Goal: Task Accomplishment & Management: Use online tool/utility

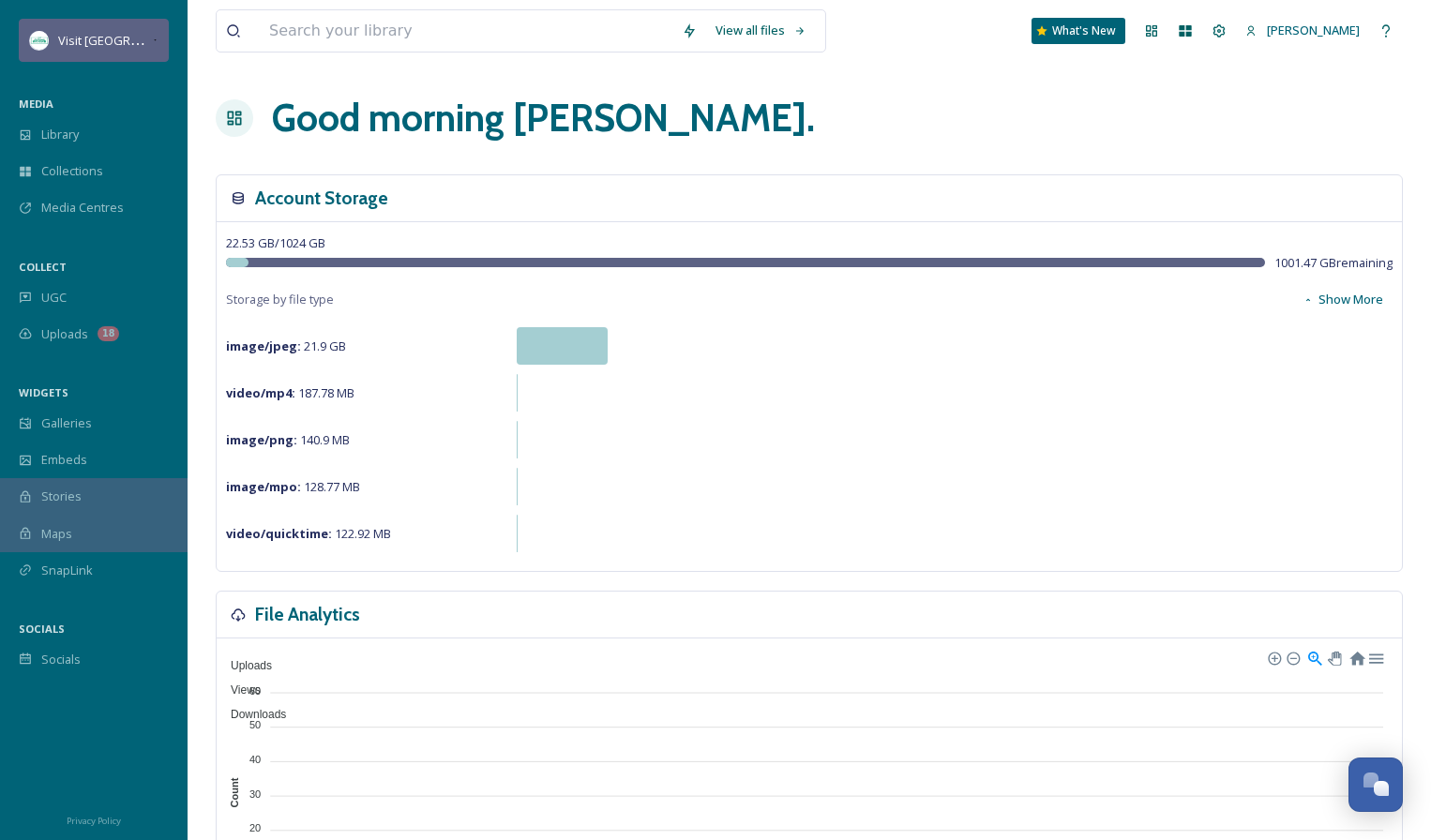
click at [80, 54] on div "Visit [GEOGRAPHIC_DATA][US_STATE]" at bounding box center [94, 40] width 150 height 43
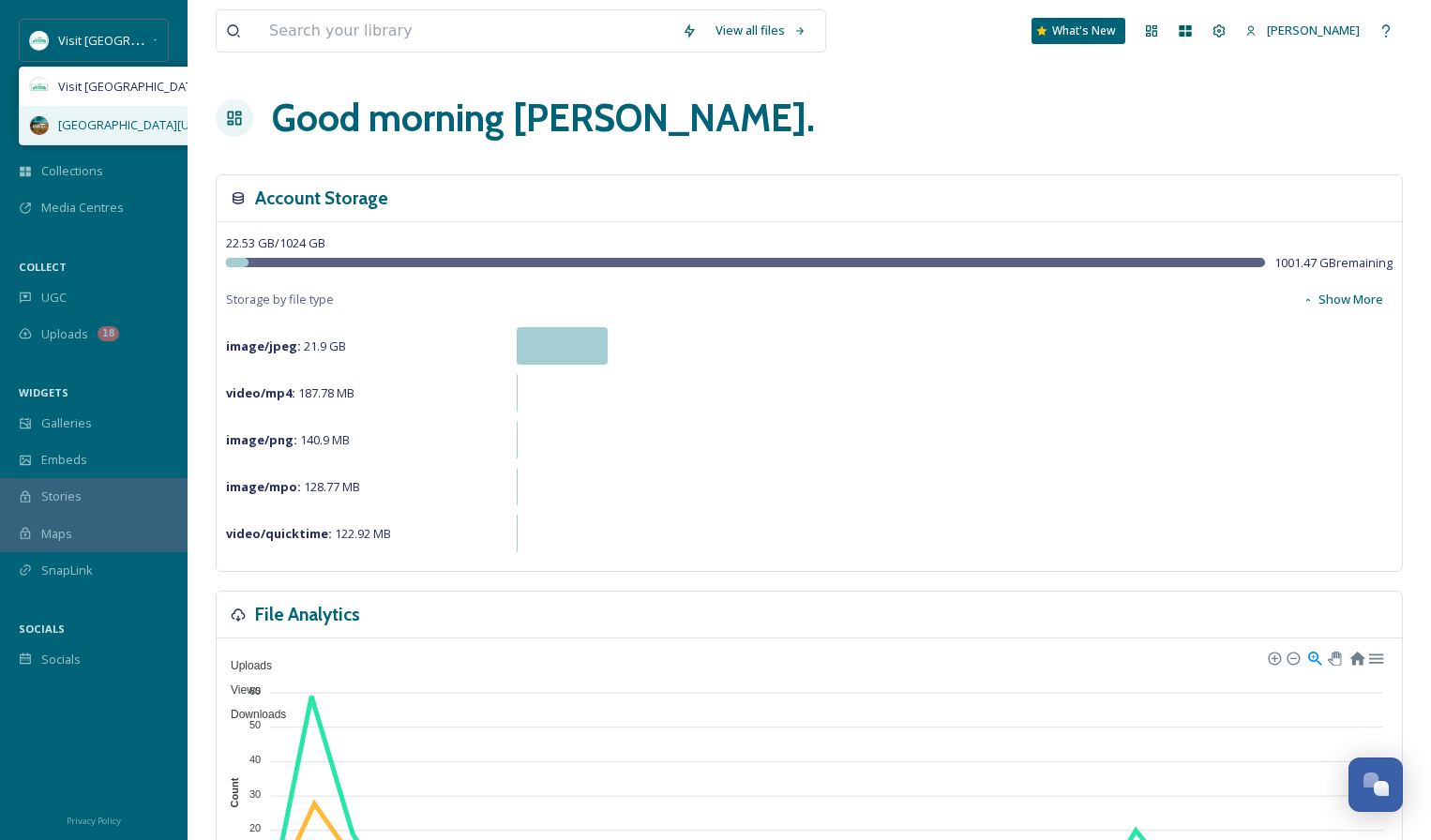
click at [82, 125] on span "[GEOGRAPHIC_DATA][US_STATE]" at bounding box center [149, 125] width 183 height 18
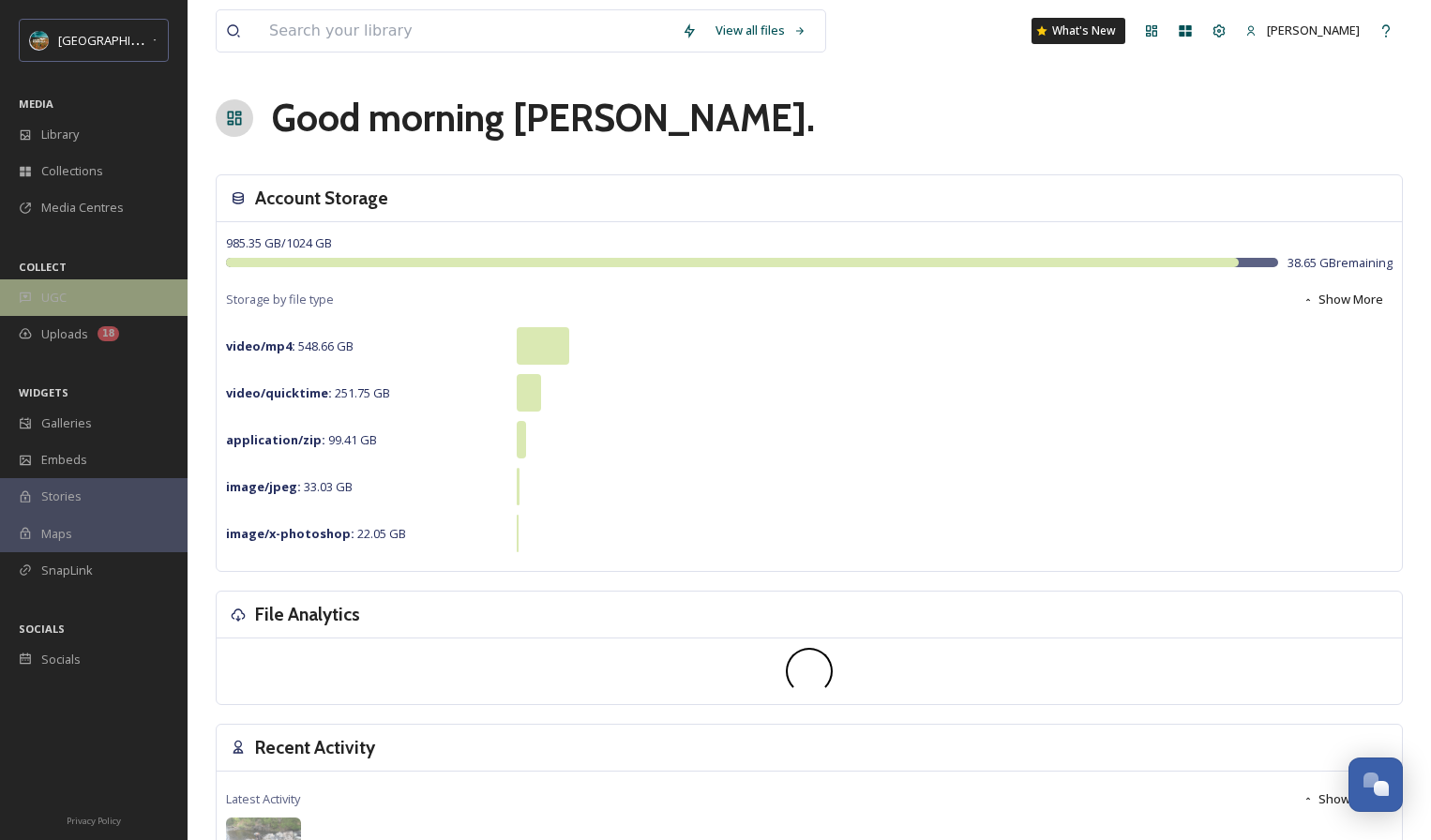
click at [81, 285] on div "UGC" at bounding box center [93, 298] width 187 height 37
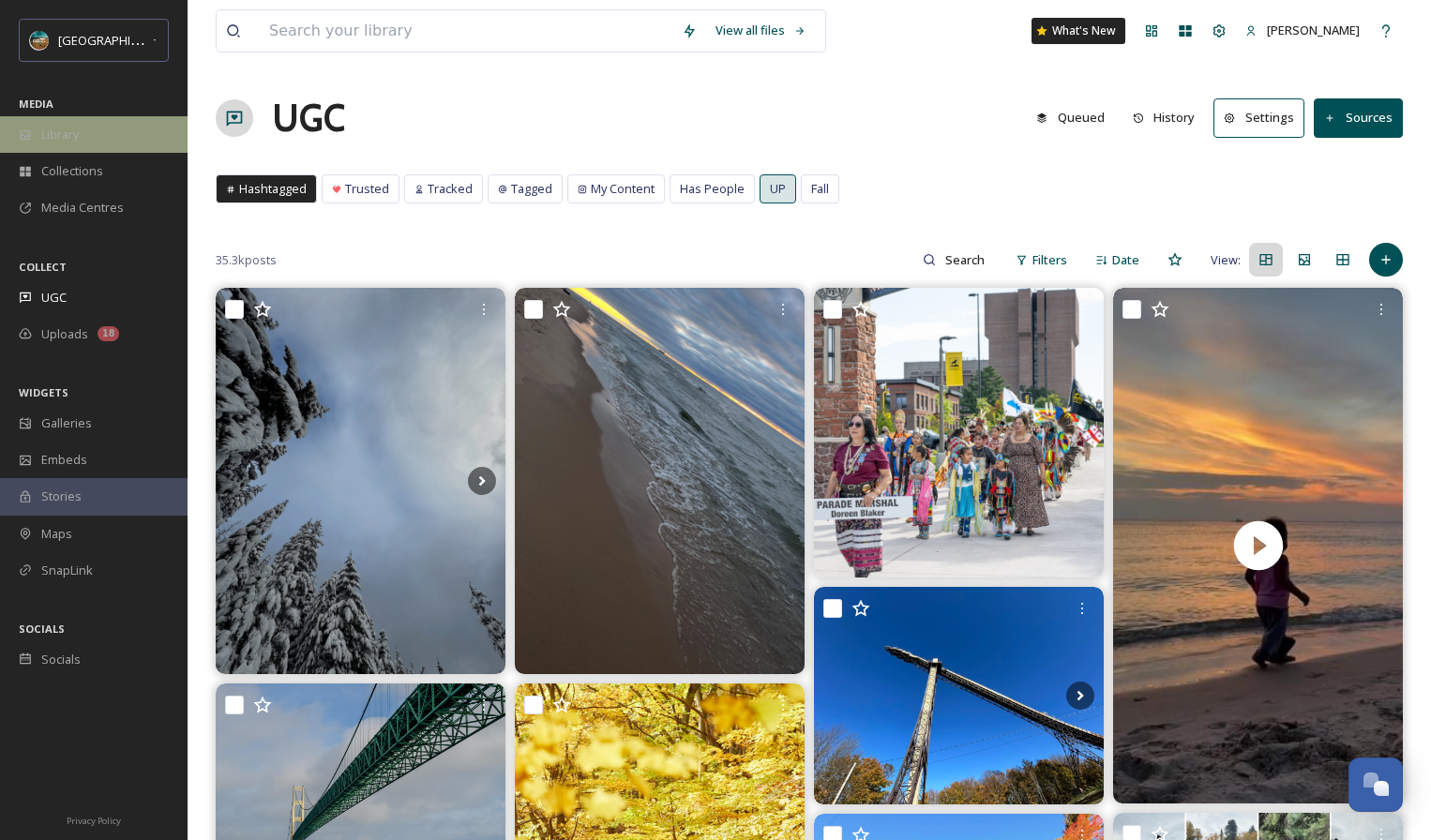
click at [51, 130] on span "Library" at bounding box center [60, 135] width 37 height 18
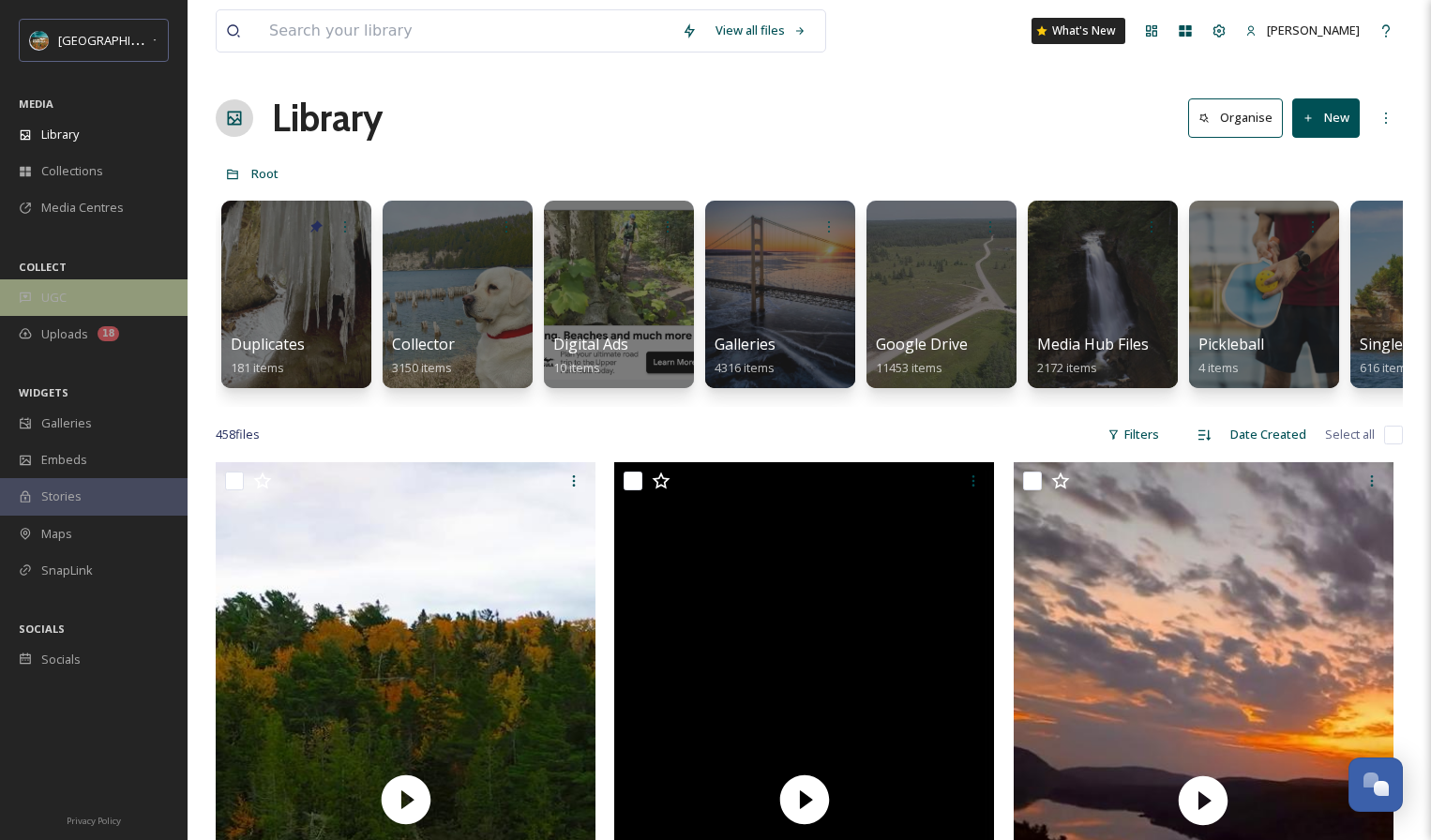
click at [61, 296] on span "UGC" at bounding box center [54, 298] width 25 height 18
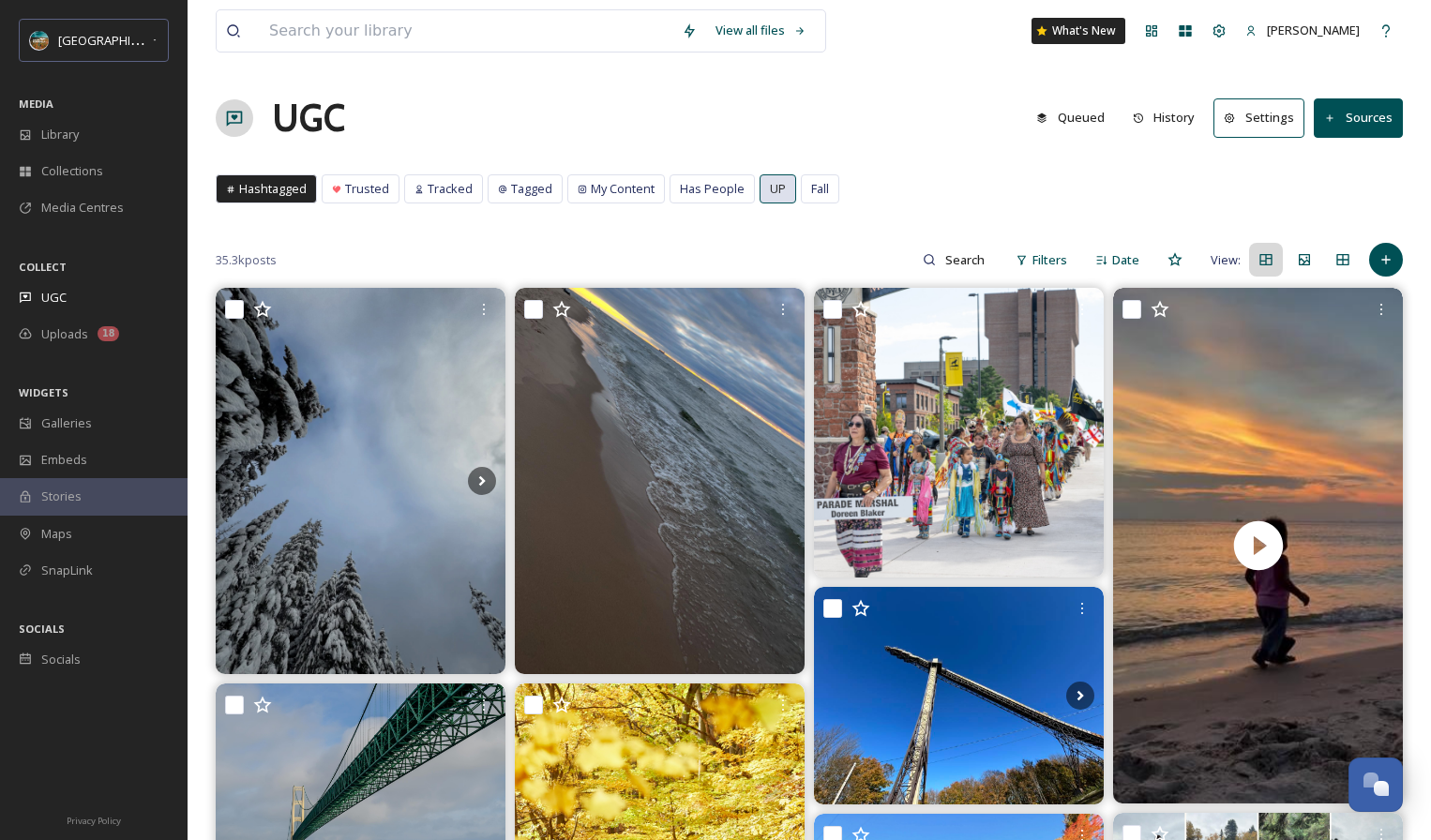
click at [770, 196] on span "UP" at bounding box center [777, 188] width 16 height 18
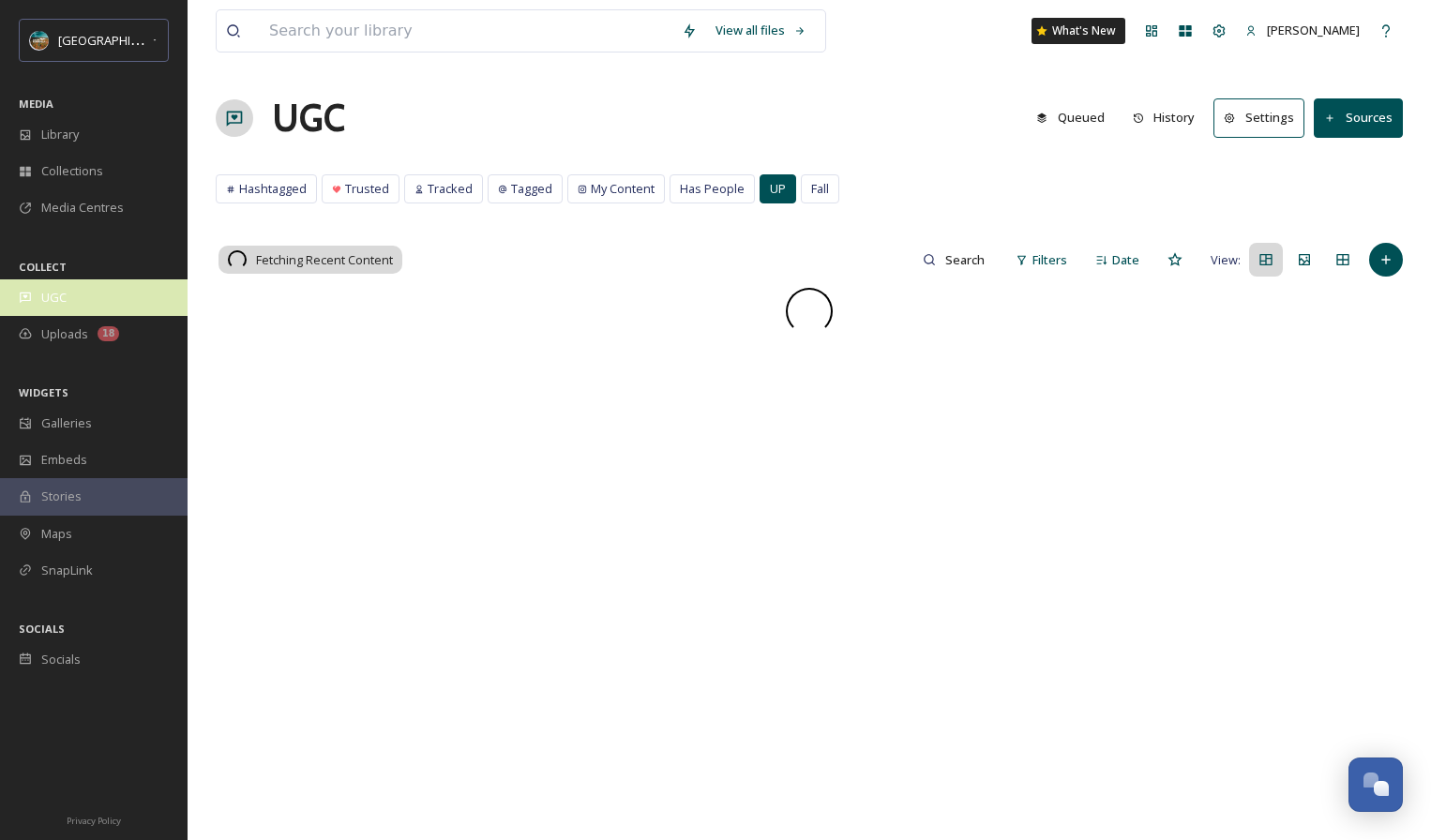
click at [102, 298] on div "UGC" at bounding box center [93, 298] width 187 height 37
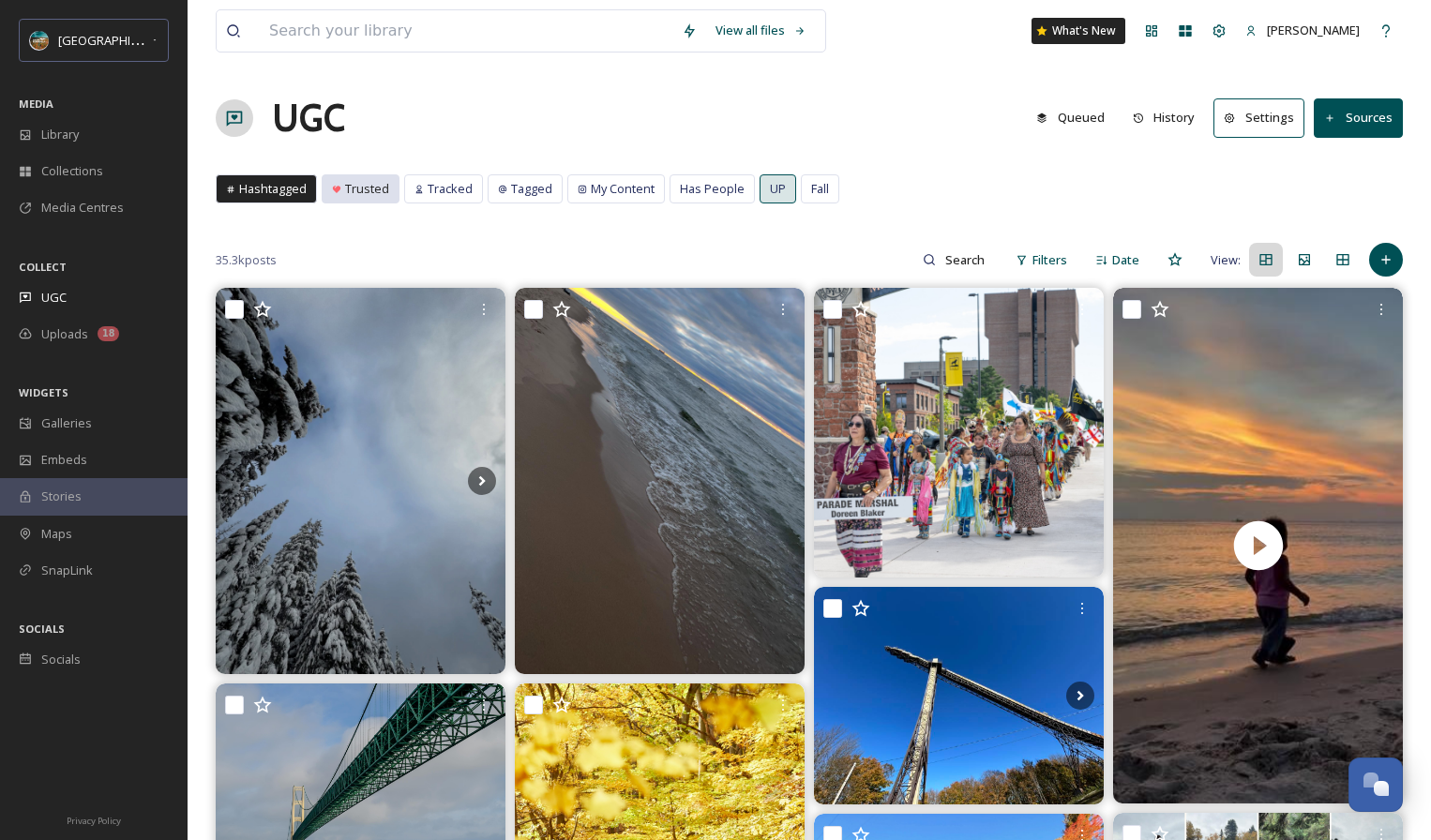
click at [367, 185] on span "Trusted" at bounding box center [367, 188] width 44 height 18
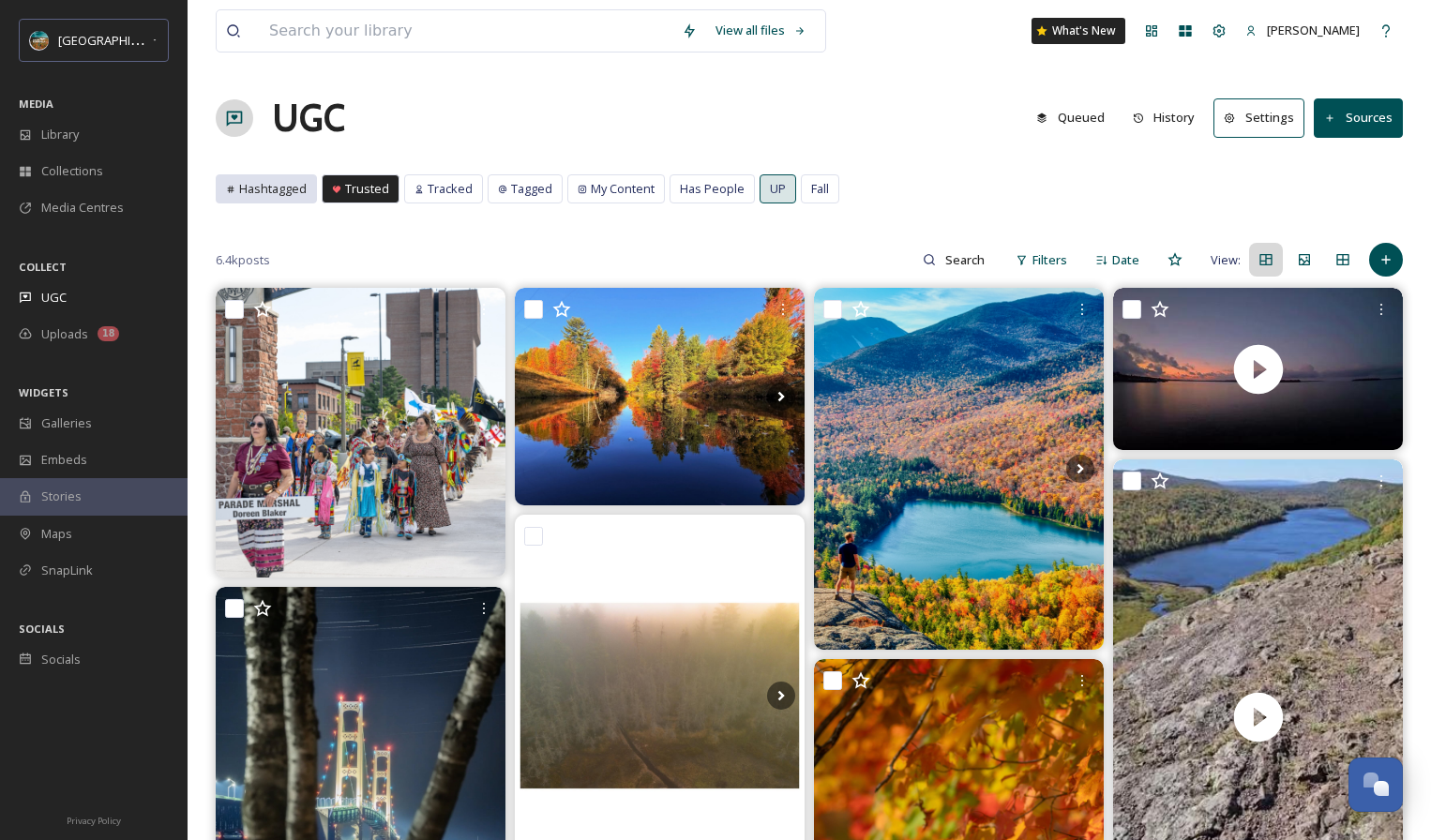
click at [261, 186] on span "Hashtagged" at bounding box center [273, 188] width 67 height 18
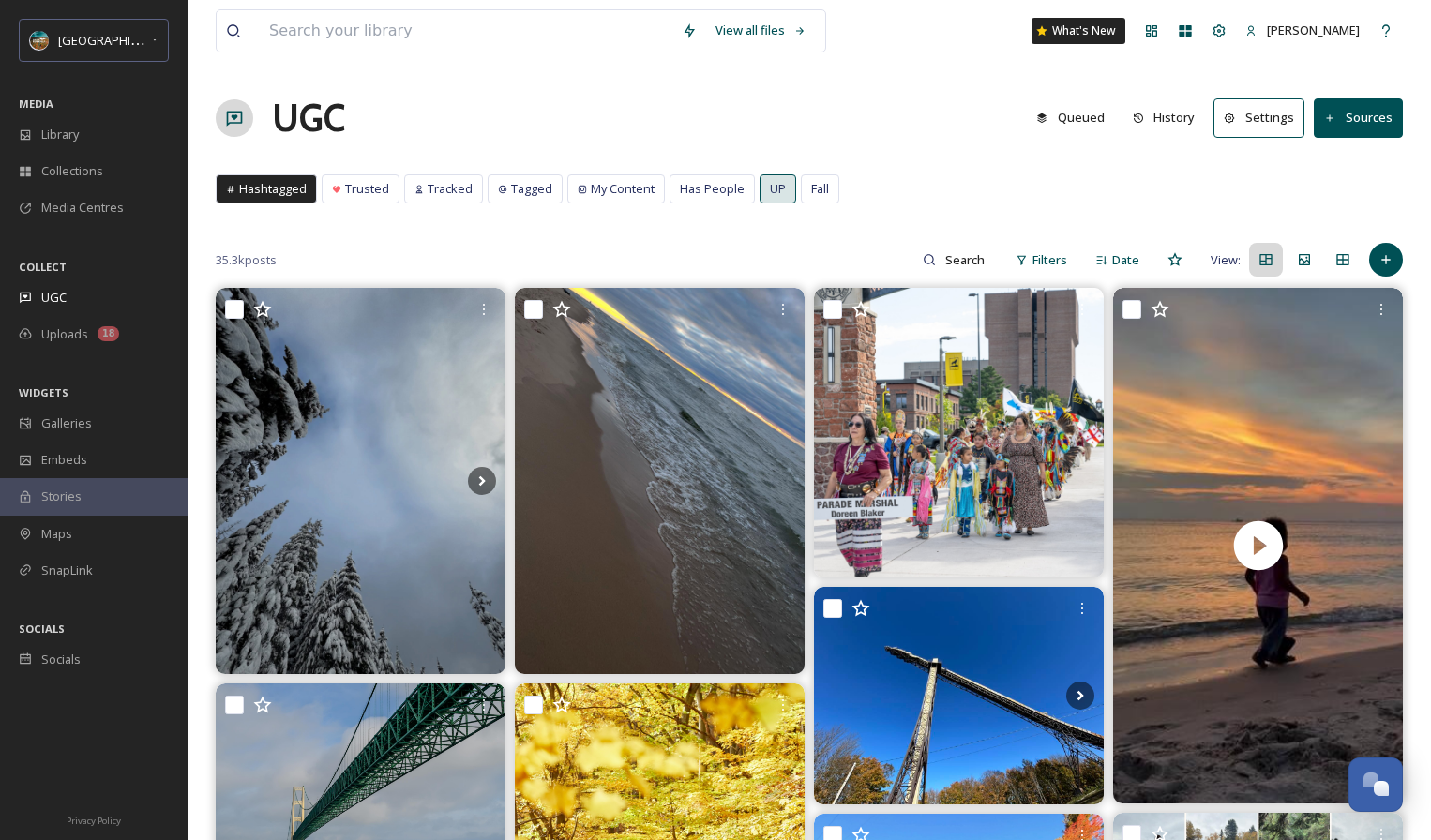
click at [235, 189] on div "Hashtagged" at bounding box center [265, 188] width 99 height 27
click at [68, 433] on div "Galleries" at bounding box center [93, 424] width 187 height 37
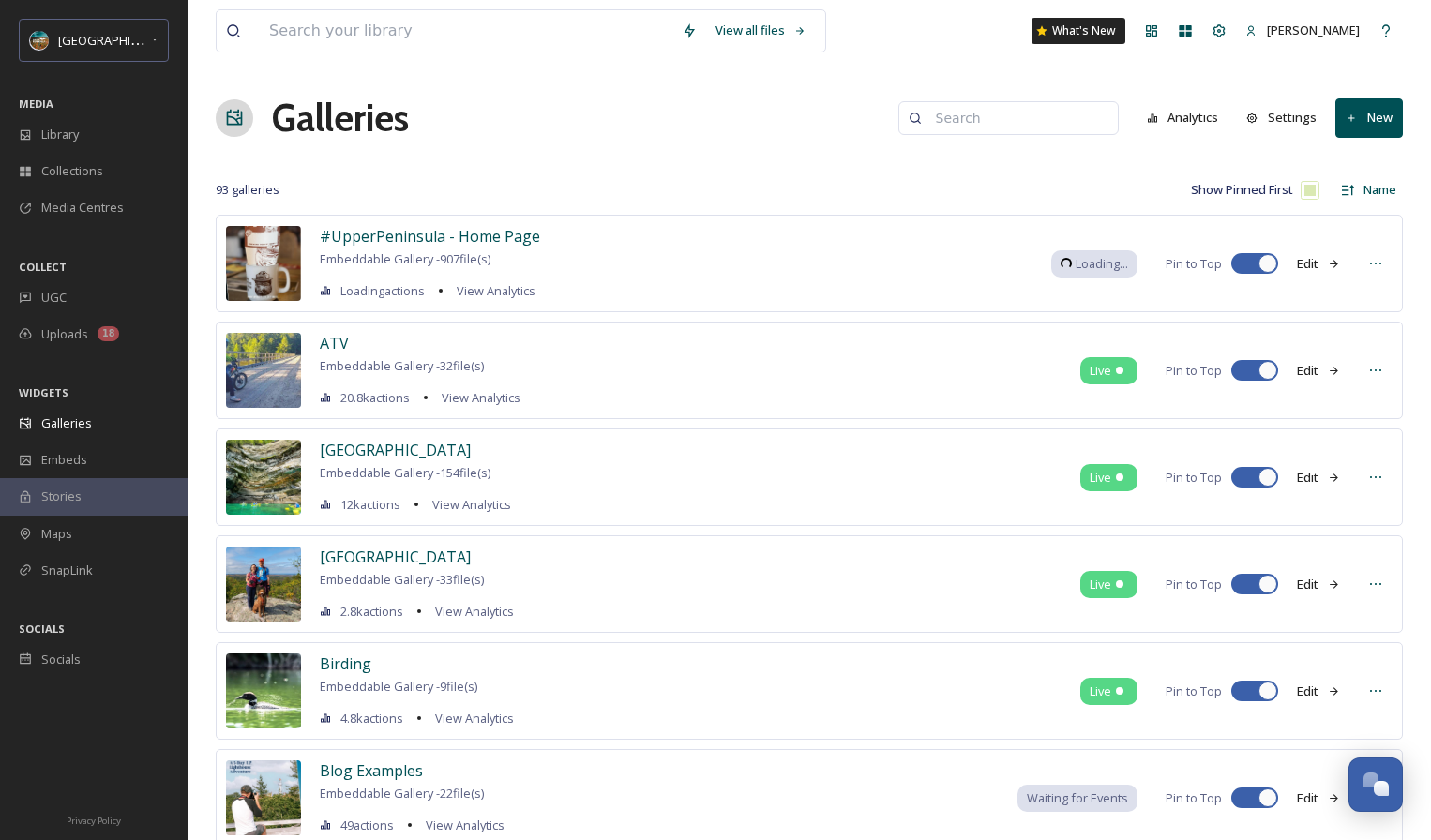
click at [958, 183] on div "Show Pinned First Name" at bounding box center [1106, 189] width 594 height 31
click at [1174, 115] on button "Analytics" at bounding box center [1183, 117] width 91 height 37
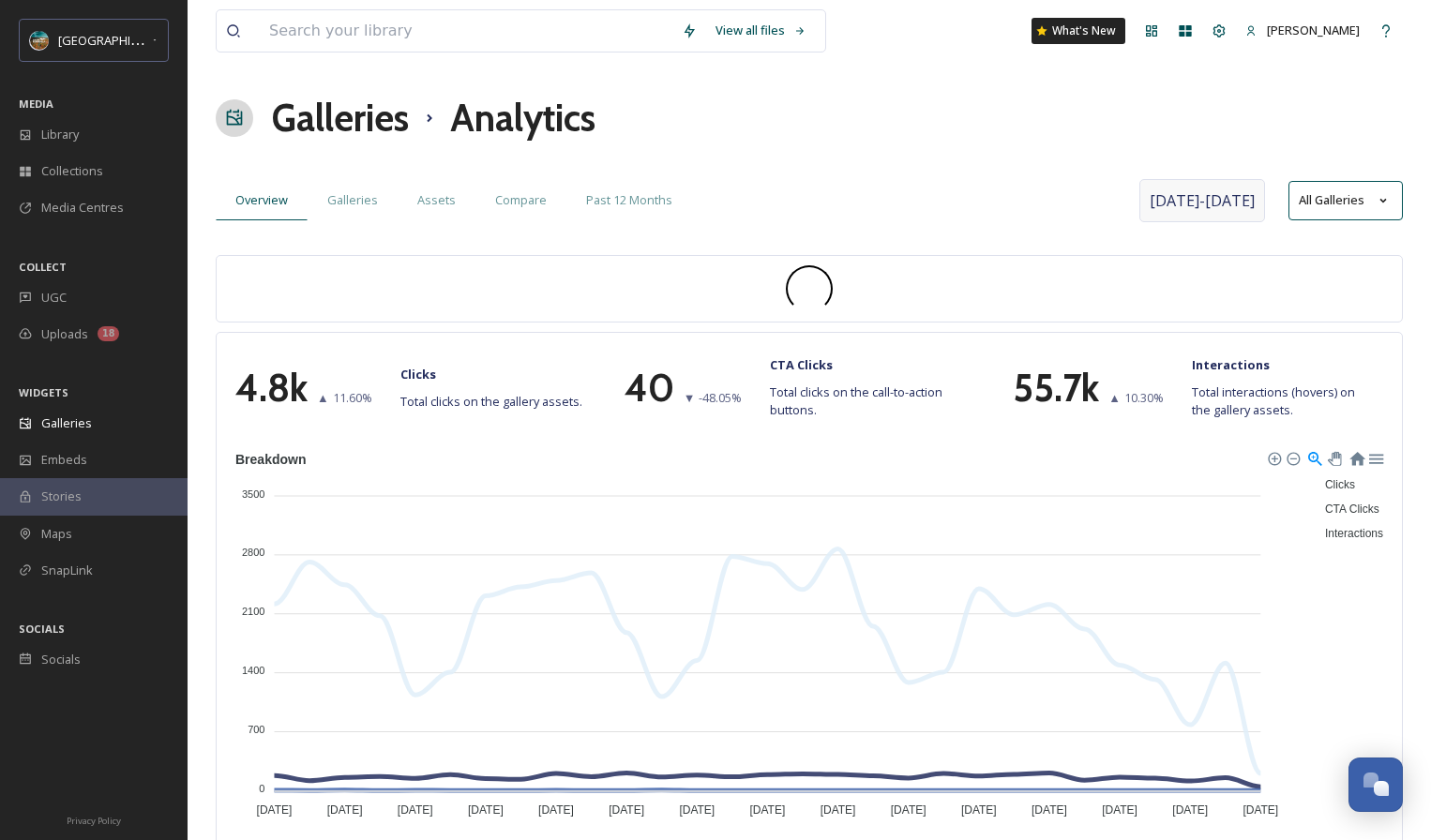
click at [1182, 197] on span "[DATE] - [DATE]" at bounding box center [1201, 200] width 105 height 22
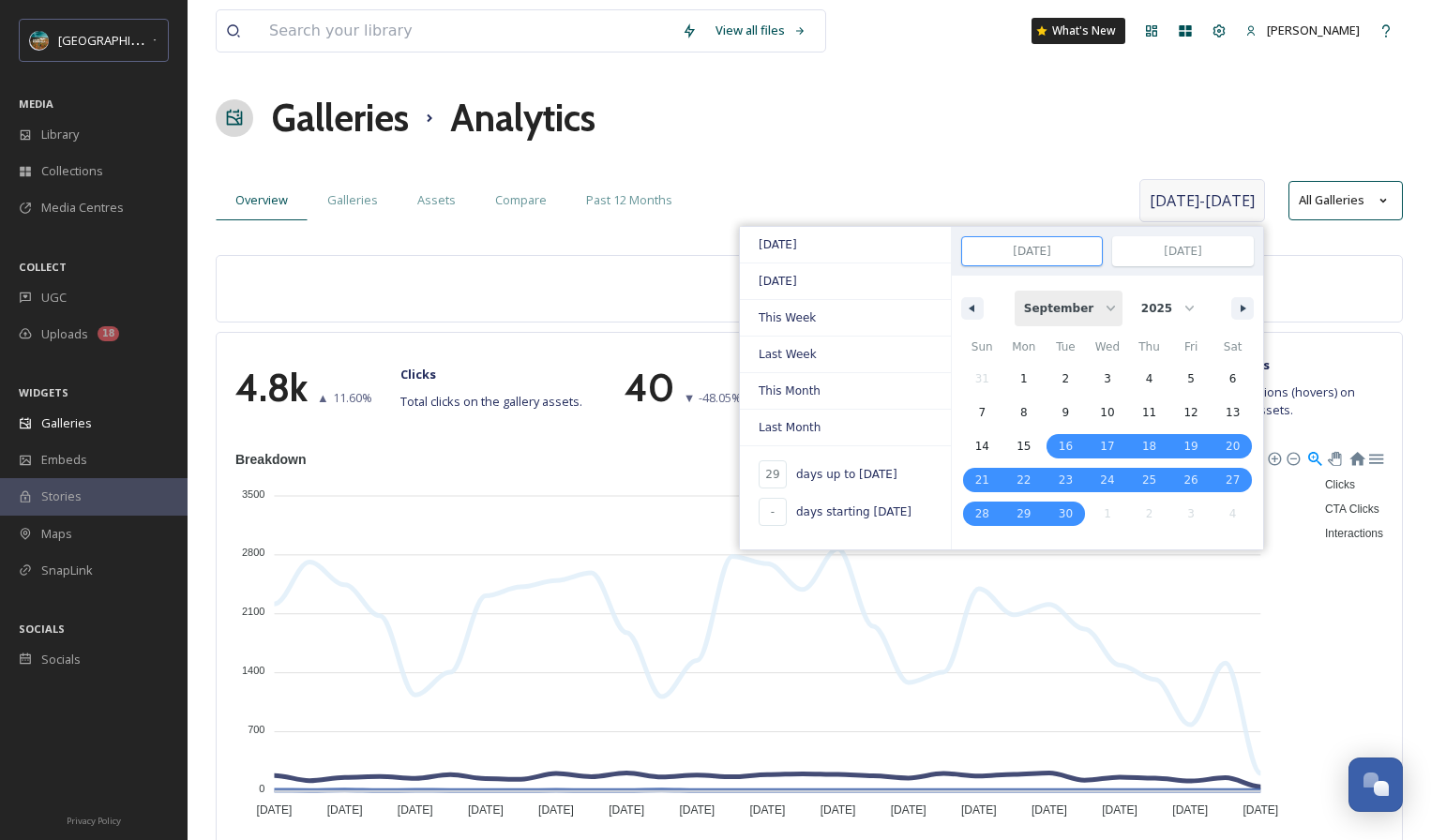
click at [1059, 305] on select "January February March April May June July August September October November De…" at bounding box center [1069, 308] width 108 height 36
click at [1018, 290] on select "January February March April May June July August September October November De…" at bounding box center [1069, 308] width 108 height 36
select select "9"
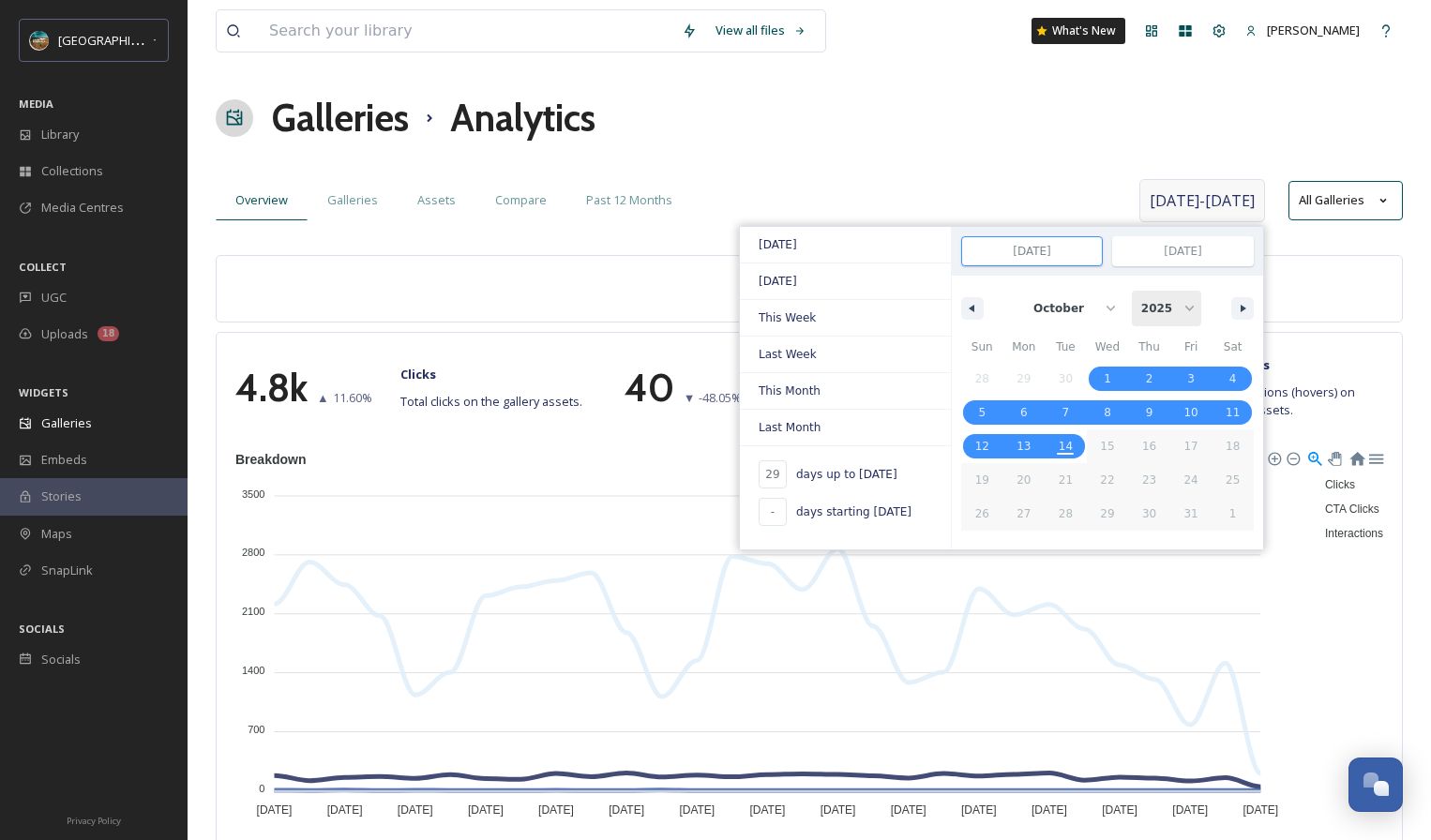
click at [1155, 295] on select "2025 2024 2023" at bounding box center [1167, 308] width 69 height 36
select select "2024"
click at [1132, 290] on select "2025 2024 2023" at bounding box center [1167, 308] width 69 height 36
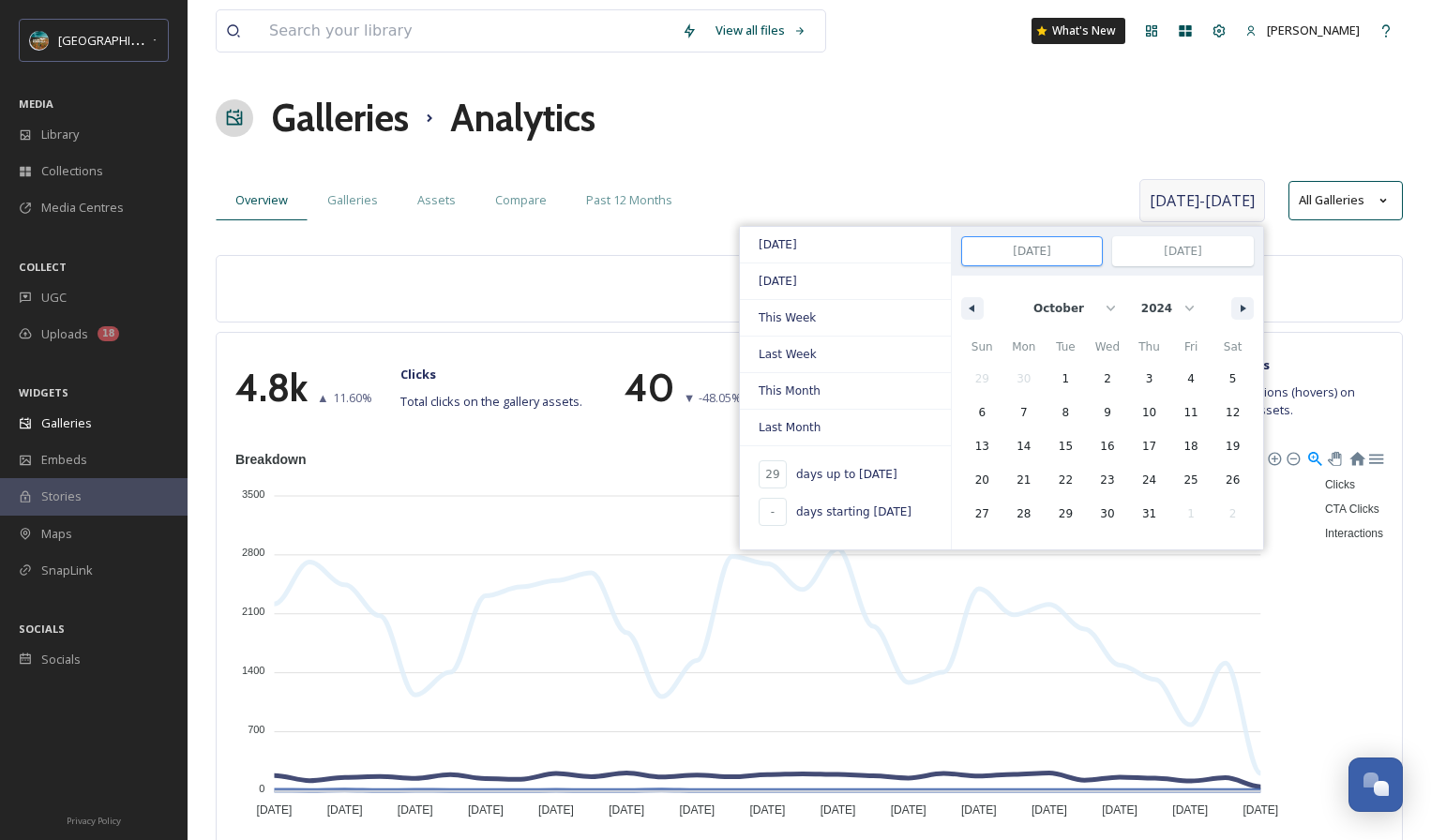
click at [1012, 249] on input "[DATE]" at bounding box center [1031, 251] width 139 height 28
click at [1068, 294] on select "January February March April May June July August September October November De…" at bounding box center [1069, 308] width 108 height 36
select select "10"
click at [1018, 290] on select "January February March April May June July August September October November De…" at bounding box center [1069, 308] width 108 height 36
click at [1175, 375] on span "1" at bounding box center [1192, 379] width 42 height 24
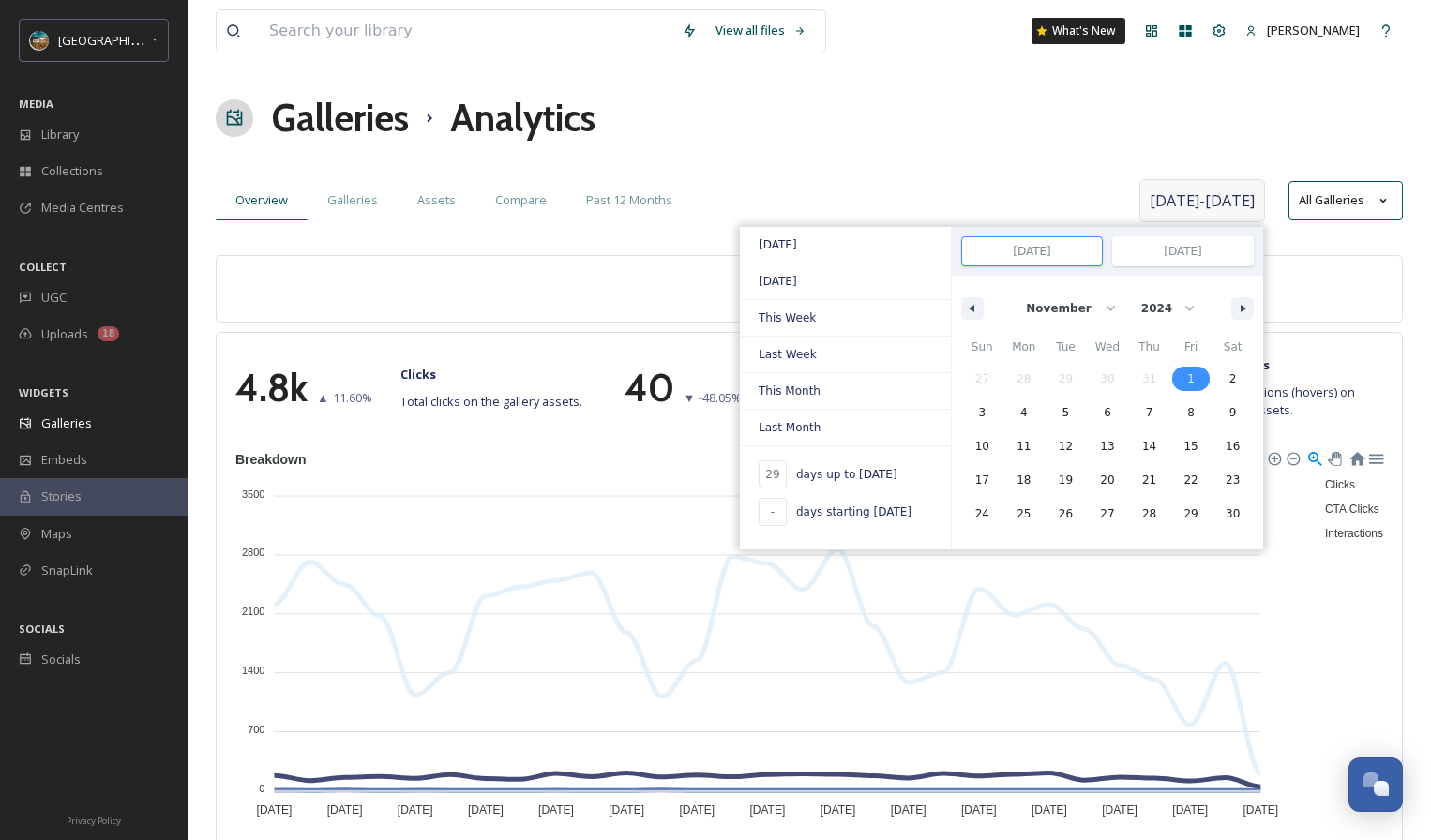
type input "-"
type input "[DATE]"
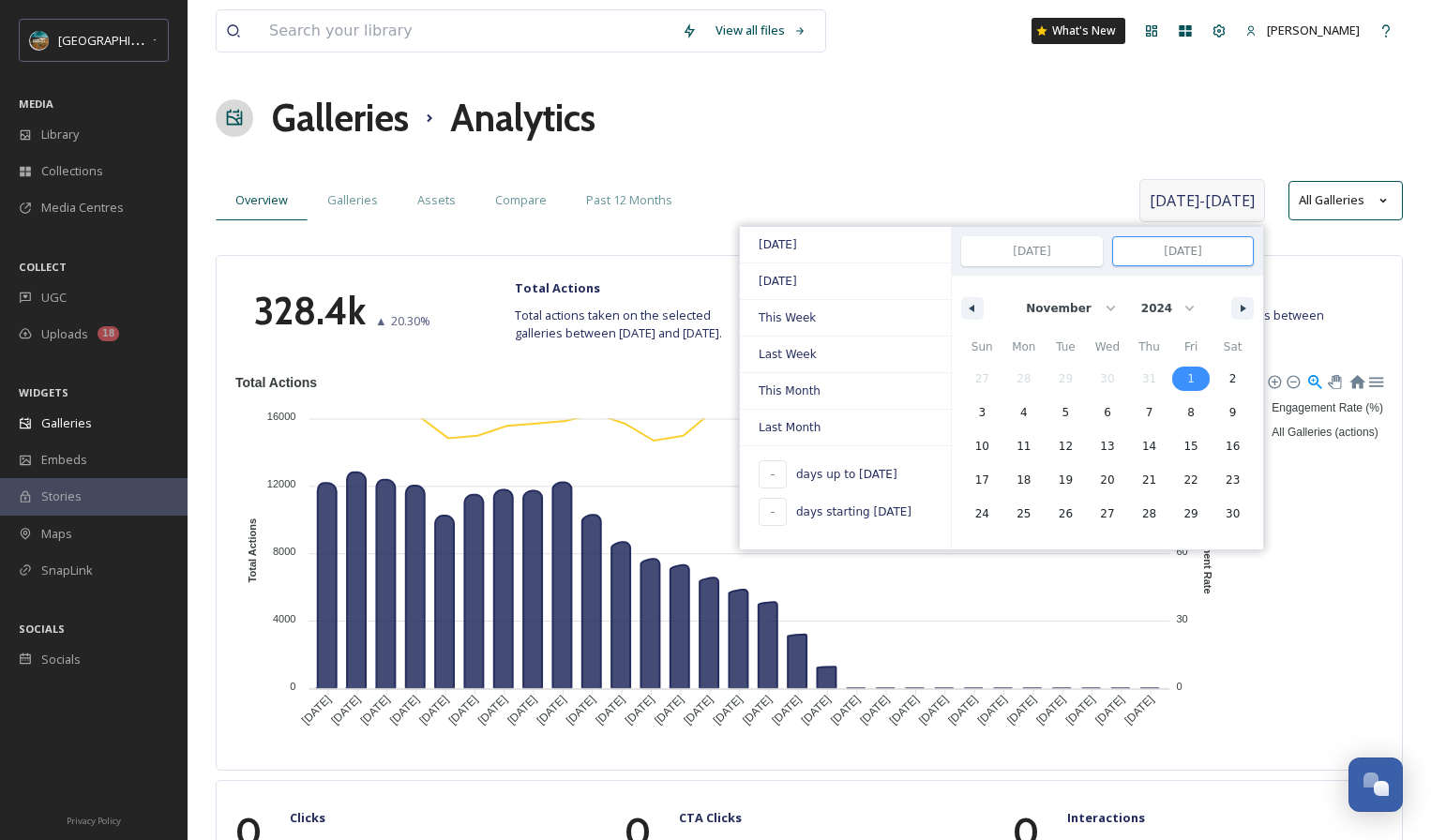
click at [1168, 246] on input "[DATE]" at bounding box center [1182, 251] width 139 height 28
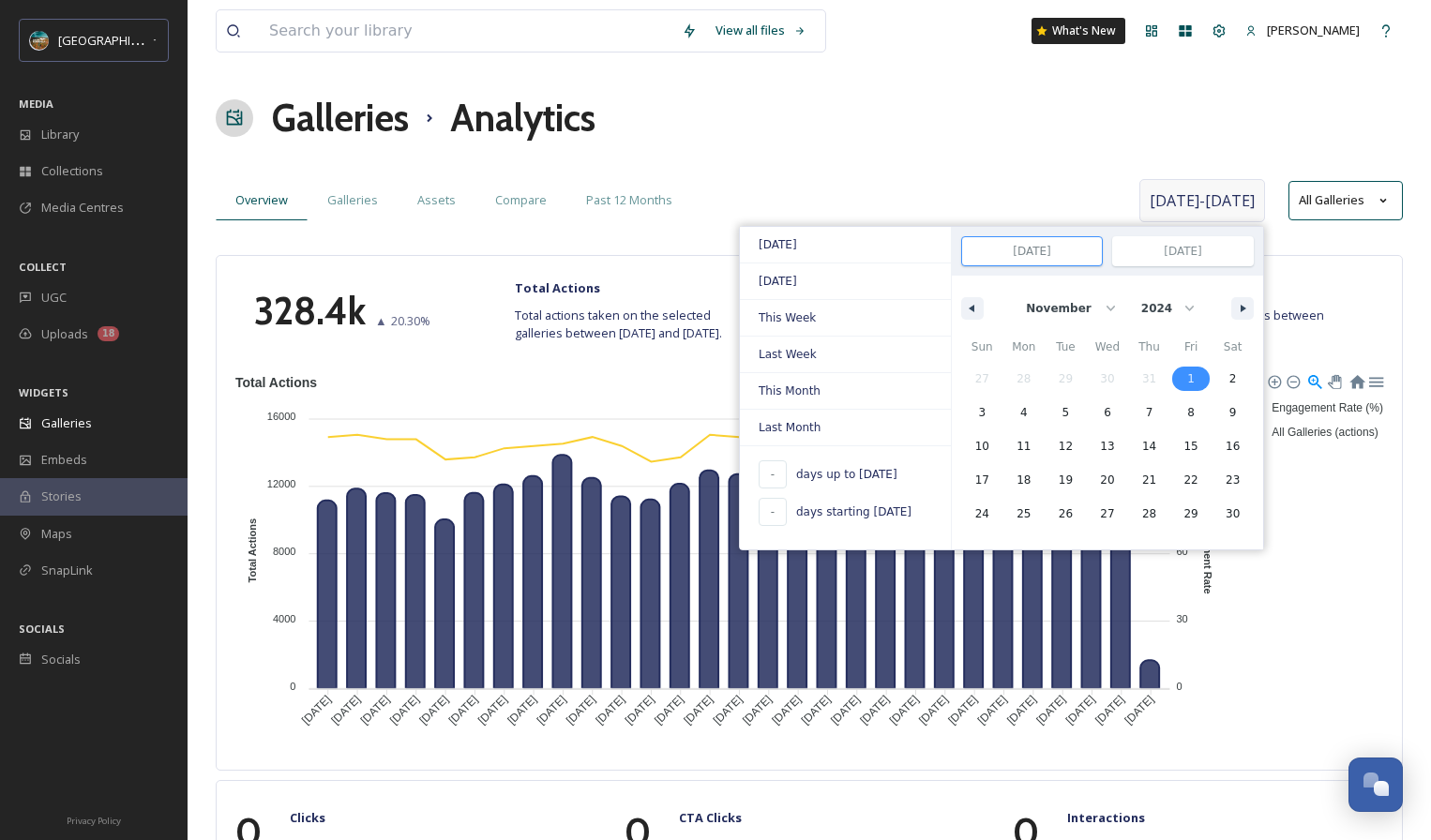
click at [1037, 257] on input "[DATE]" at bounding box center [1031, 251] width 139 height 28
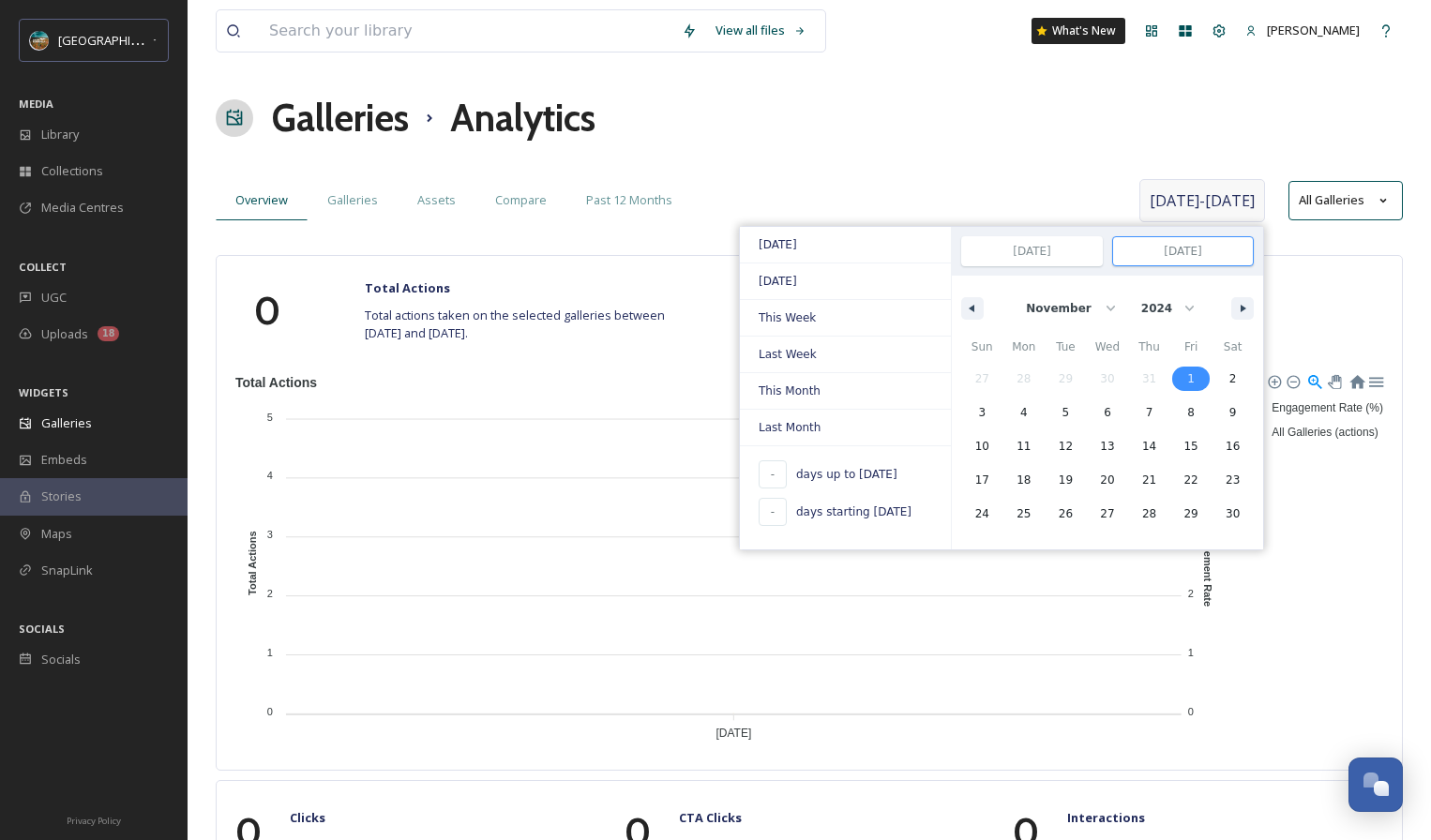
click at [1177, 249] on input "[DATE]" at bounding box center [1182, 251] width 139 height 28
click at [1087, 321] on select "January February March April May June July August September October November De…" at bounding box center [1069, 308] width 108 height 36
click at [1018, 290] on select "January February March April May June July August September October November De…" at bounding box center [1069, 308] width 108 height 36
click at [1040, 300] on select "January February March April May June July August September October November De…" at bounding box center [1069, 308] width 108 height 36
select select "9"
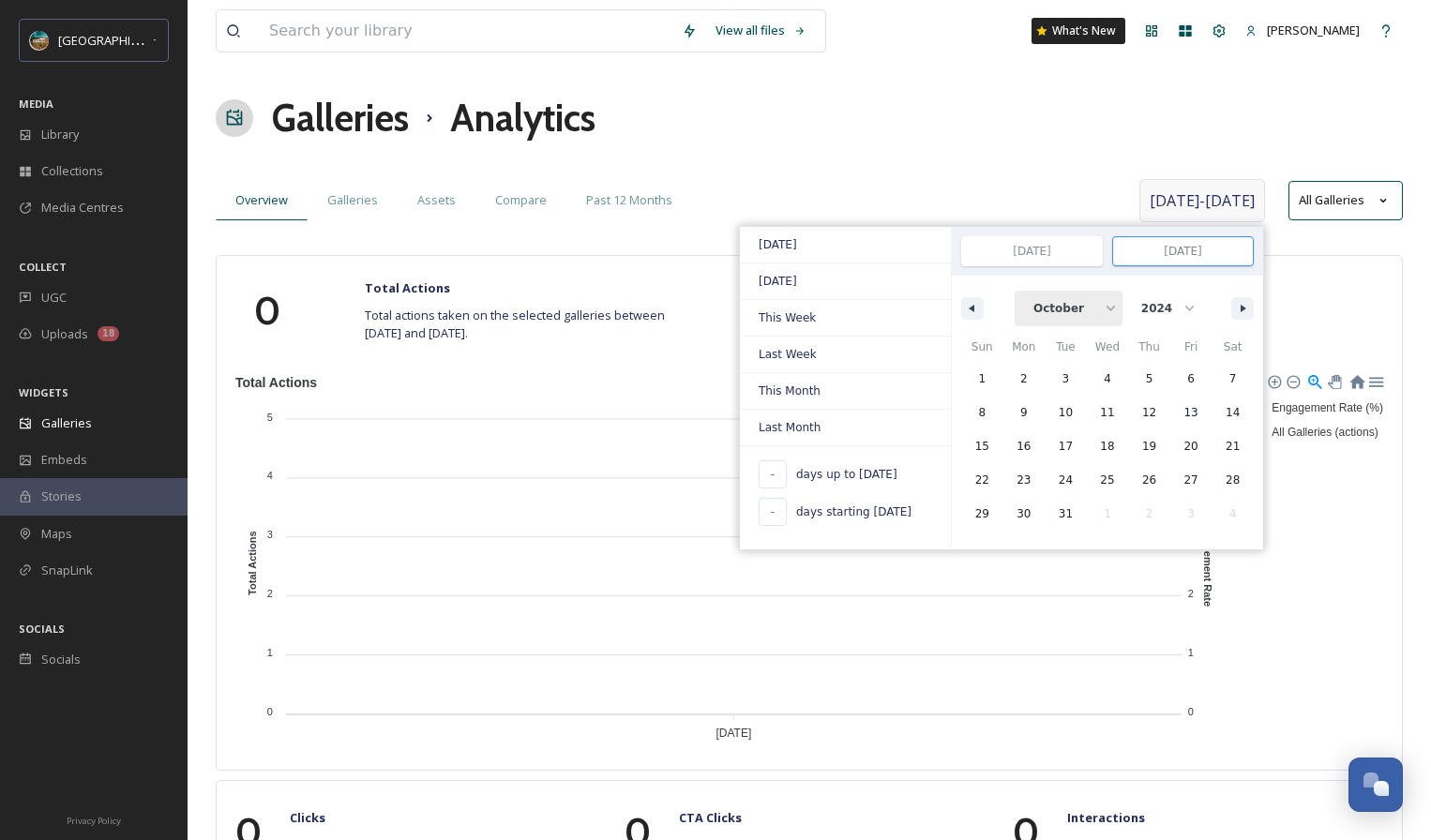
click at [1018, 290] on select "January February March April May June July August September October November De…" at bounding box center [1069, 308] width 108 height 36
click at [1152, 292] on select "2025 2024 2023" at bounding box center [1167, 308] width 69 height 36
select select "2025"
click at [1132, 290] on select "2025 2024 2023" at bounding box center [1167, 308] width 69 height 36
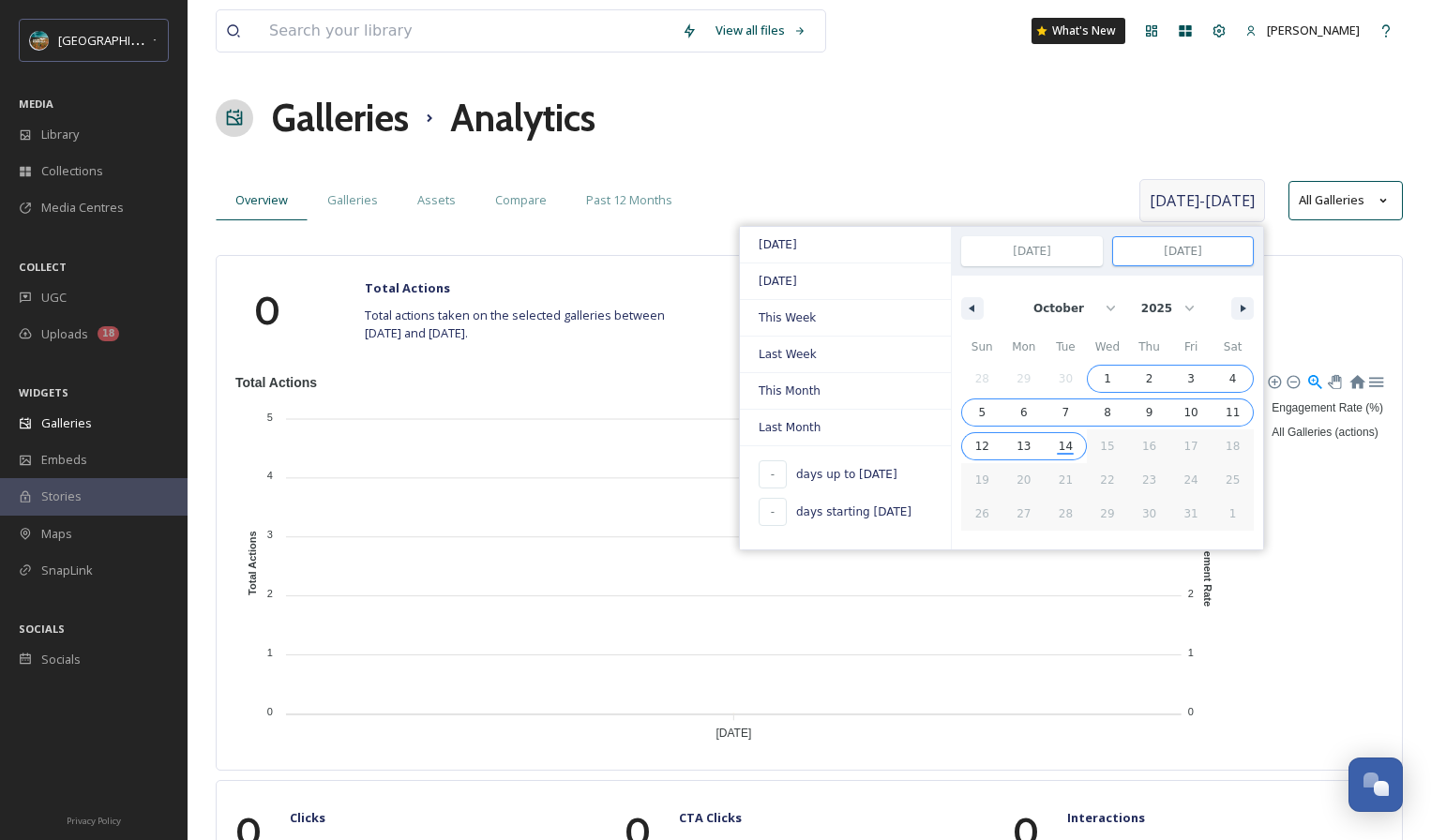
click at [1057, 442] on span "14" at bounding box center [1066, 446] width 42 height 24
type input "348"
type input "[DATE]"
select select "10"
select select "2024"
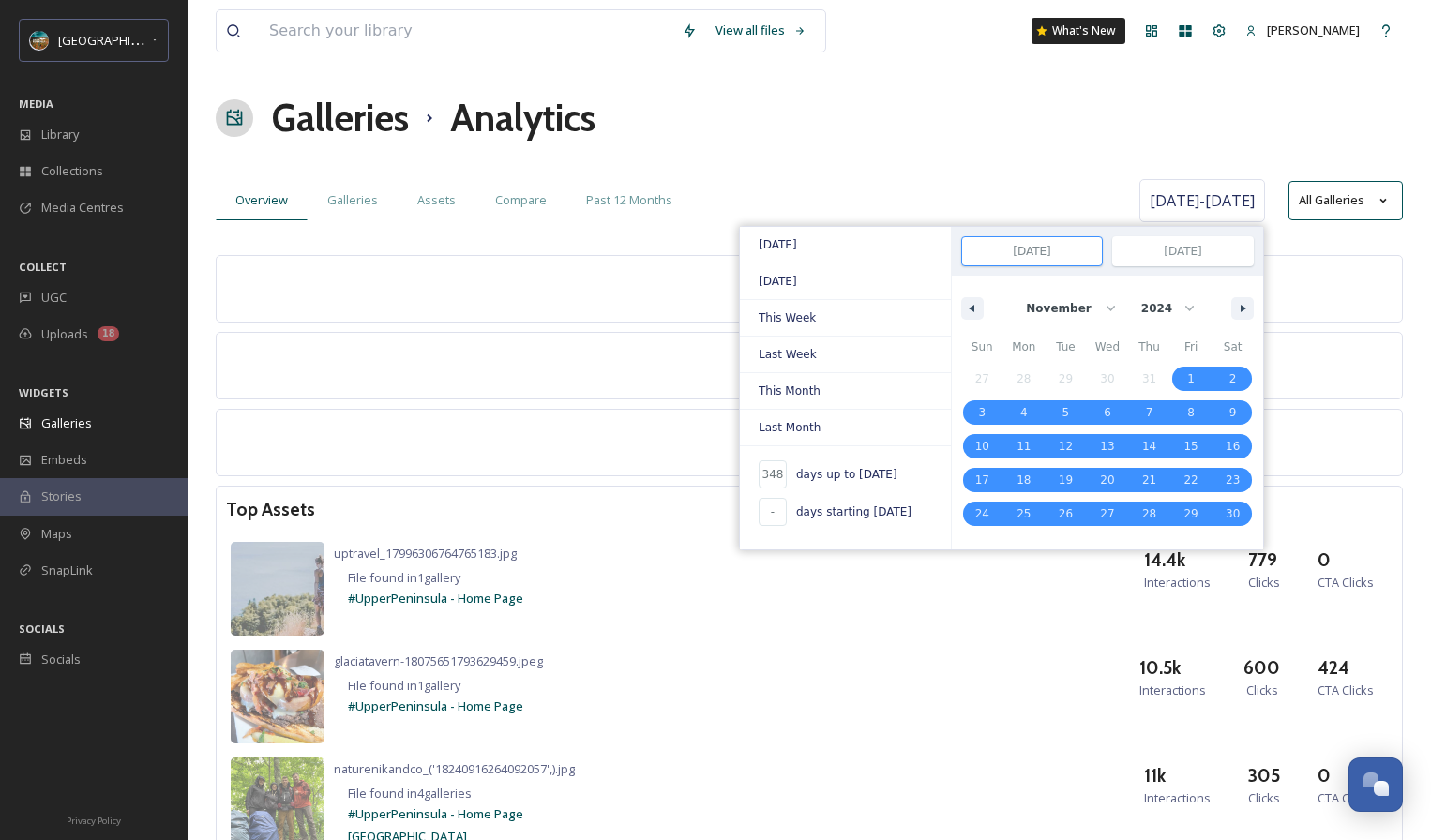
click at [991, 159] on div "View all files What's New [PERSON_NAME] Galleries Analytics Overview Galleries …" at bounding box center [809, 765] width 1244 height 1531
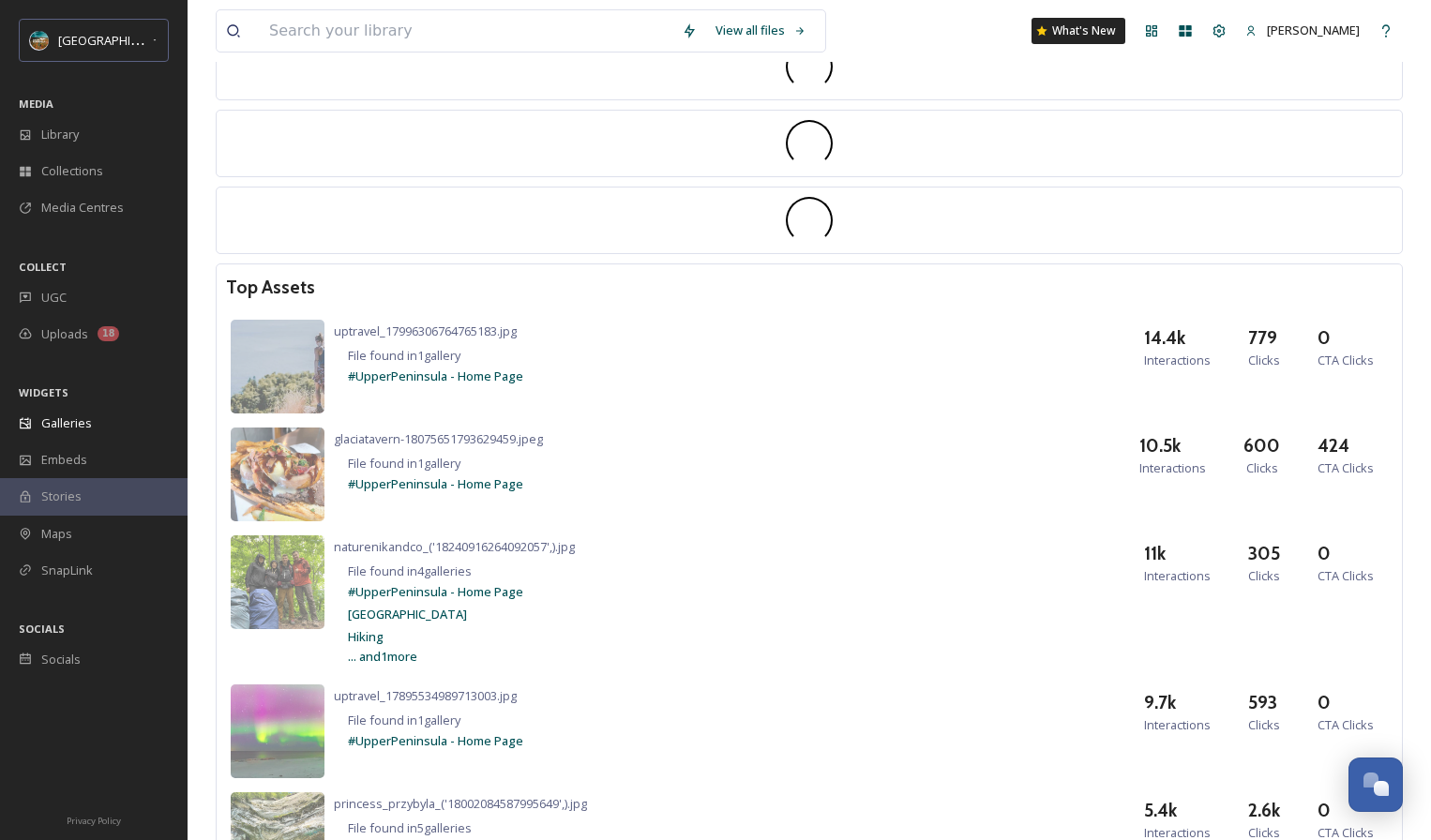
scroll to position [96, 0]
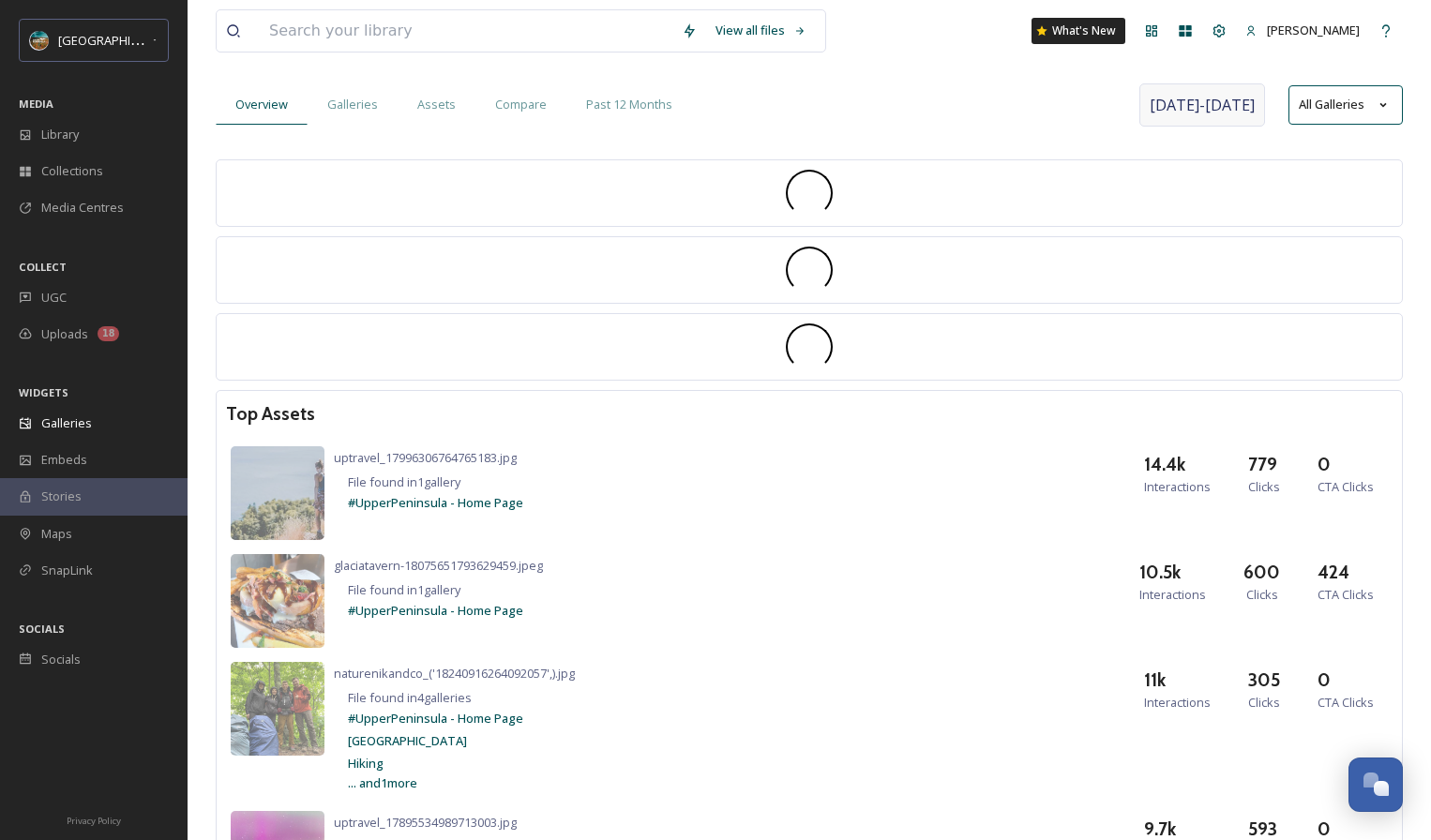
click at [1206, 101] on span "Nov [DATE]" at bounding box center [1201, 105] width 105 height 22
select select "10"
select select "2024"
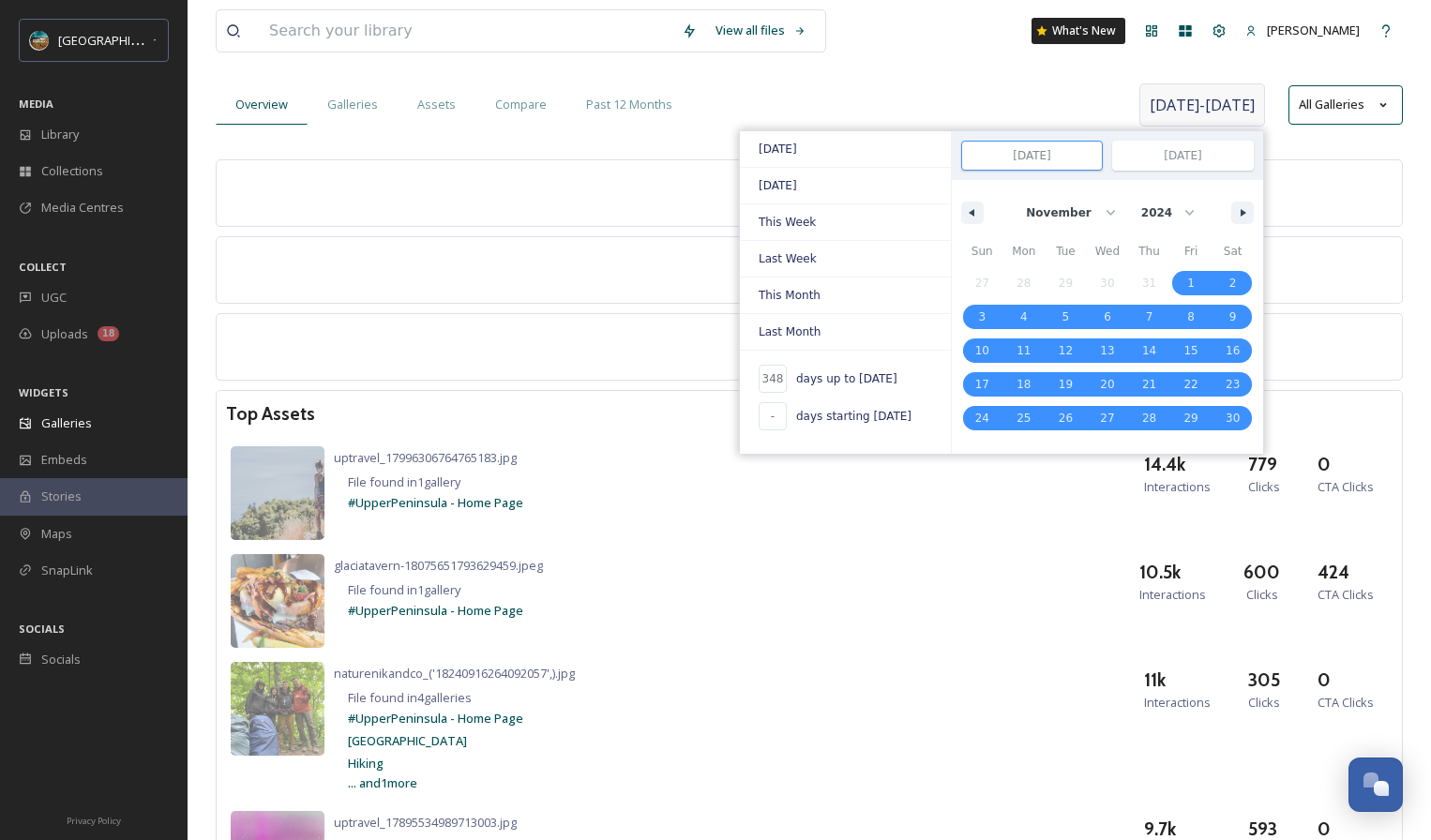
click at [1058, 148] on input "[DATE]" at bounding box center [1031, 155] width 139 height 28
click at [1054, 212] on select "January February March April May June July August September October November De…" at bounding box center [1069, 212] width 108 height 36
select select "0"
click at [1018, 195] on select "January February March April May June July August September October November De…" at bounding box center [1069, 212] width 108 height 36
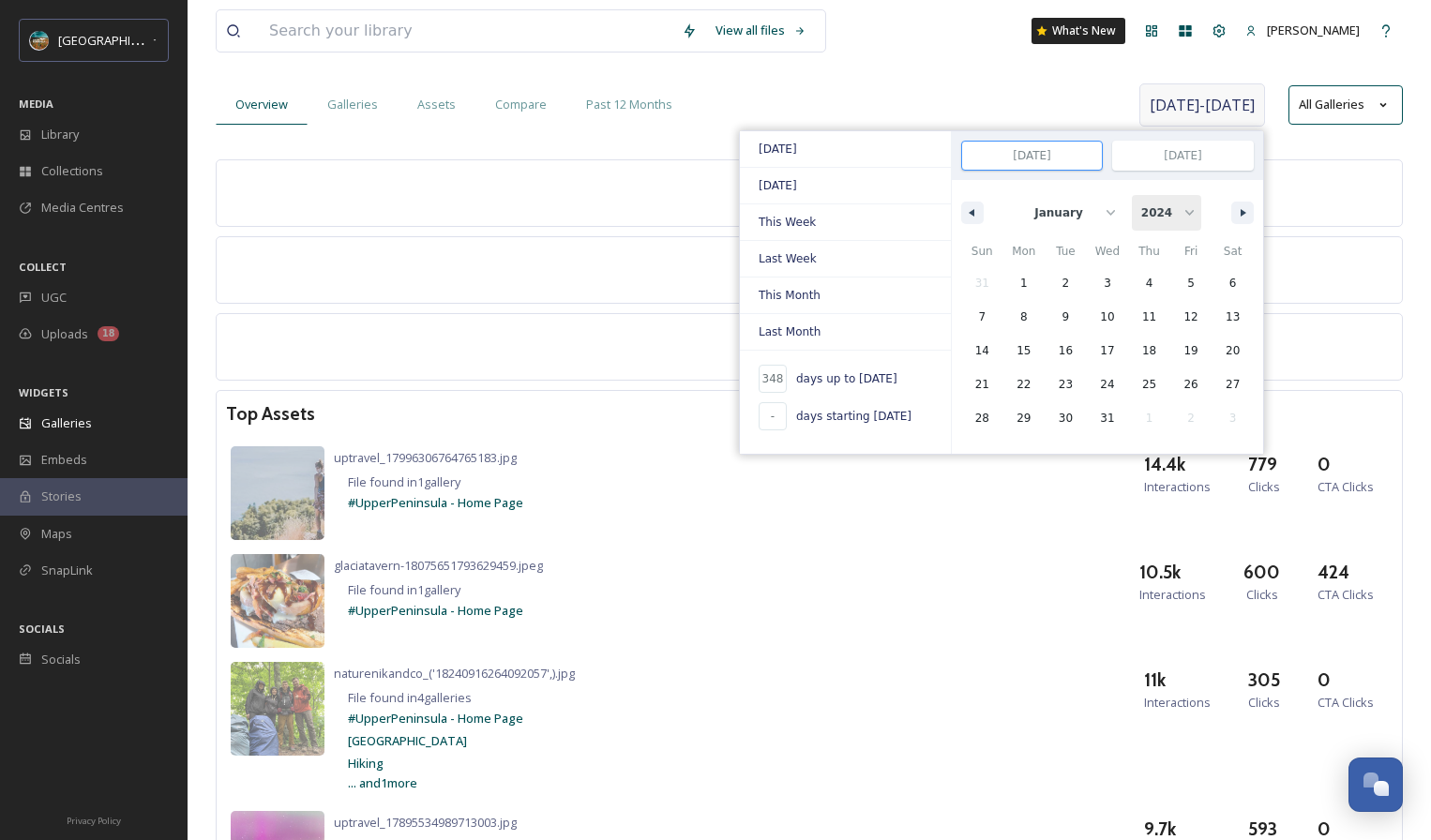
click at [1147, 216] on select "2025 2024 2023" at bounding box center [1167, 212] width 69 height 36
select select "2025"
click at [1132, 195] on select "2025 2024 2023" at bounding box center [1167, 212] width 69 height 36
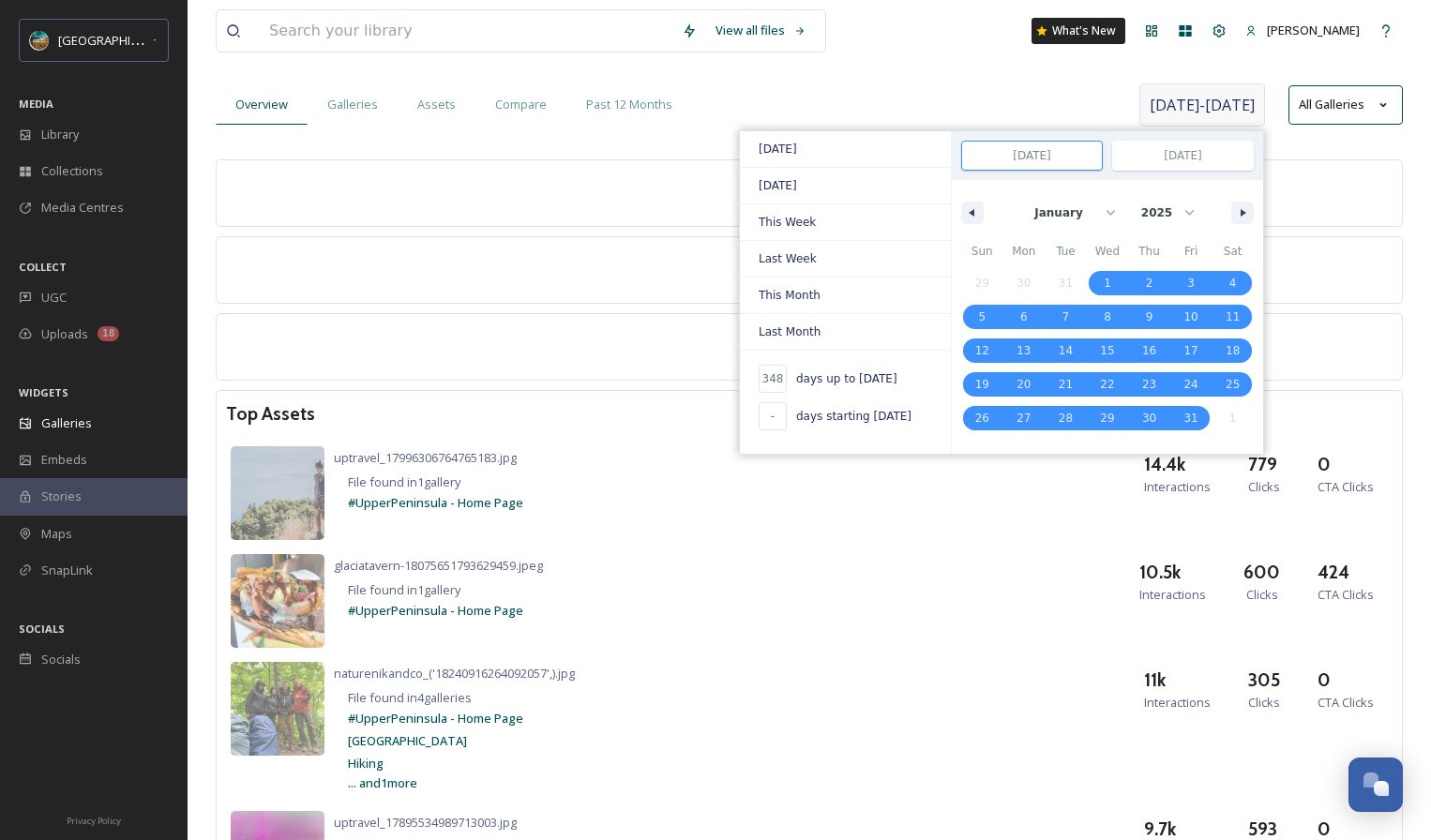
click at [1162, 160] on input "[DATE]" at bounding box center [1182, 155] width 139 height 28
click at [1147, 158] on input "[DATE]" at bounding box center [1182, 155] width 139 height 28
click at [1123, 161] on input "[DATE]" at bounding box center [1182, 155] width 139 height 28
click at [1056, 143] on input "[DATE]" at bounding box center [1031, 155] width 139 height 28
click at [1046, 155] on input "[DATE]" at bounding box center [1031, 155] width 139 height 28
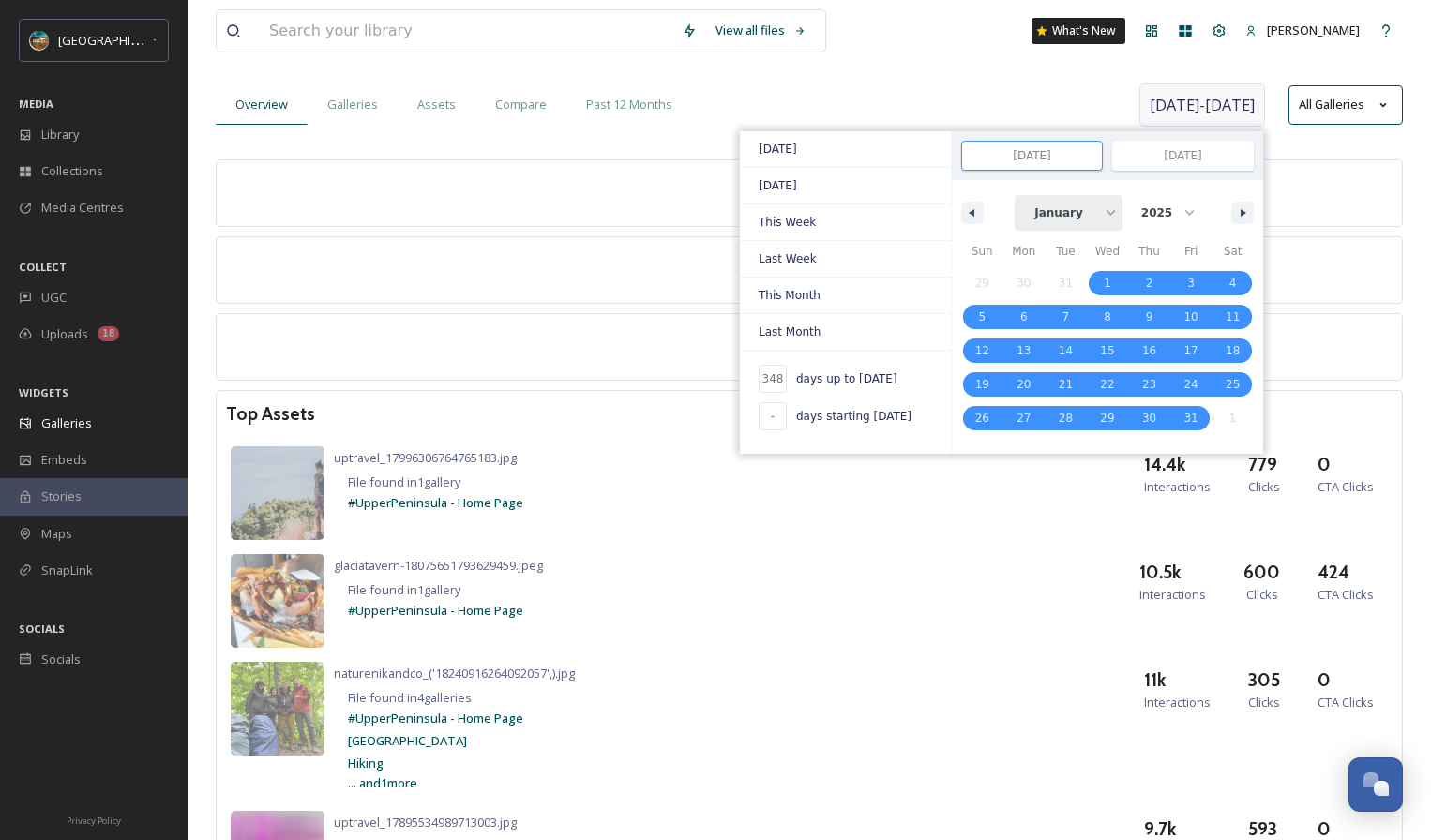
click at [1061, 211] on select "January February March April May June July August September October November De…" at bounding box center [1069, 212] width 108 height 36
click at [1018, 195] on select "January February March April May June July August September October November De…" at bounding box center [1069, 212] width 108 height 36
click at [1167, 209] on select "2025 2024 2023" at bounding box center [1167, 212] width 69 height 36
click at [1132, 195] on select "2025 2024 2023" at bounding box center [1167, 212] width 69 height 36
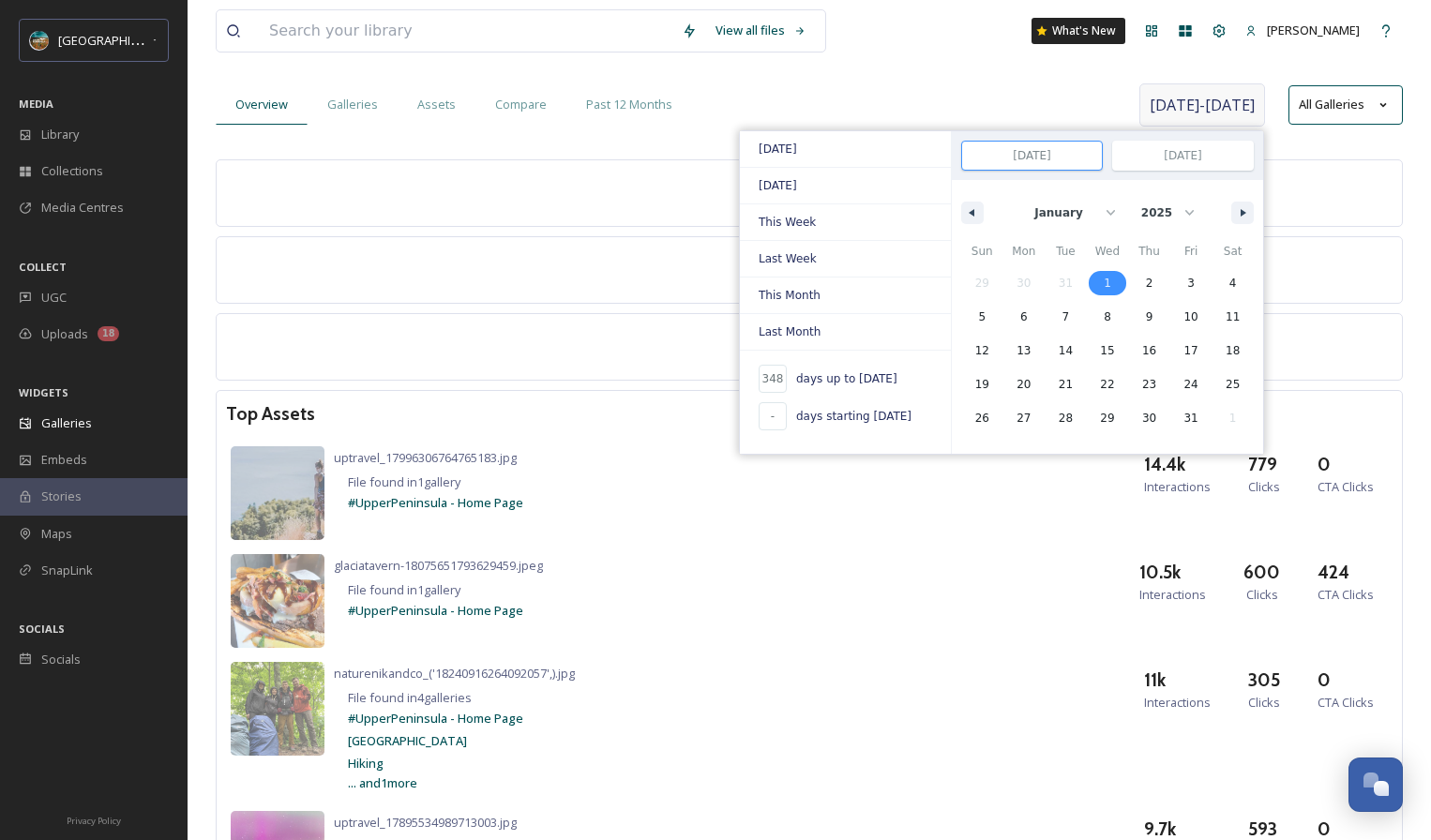
click at [1106, 274] on span "1" at bounding box center [1107, 283] width 8 height 34
type input "-"
type input "[DATE]"
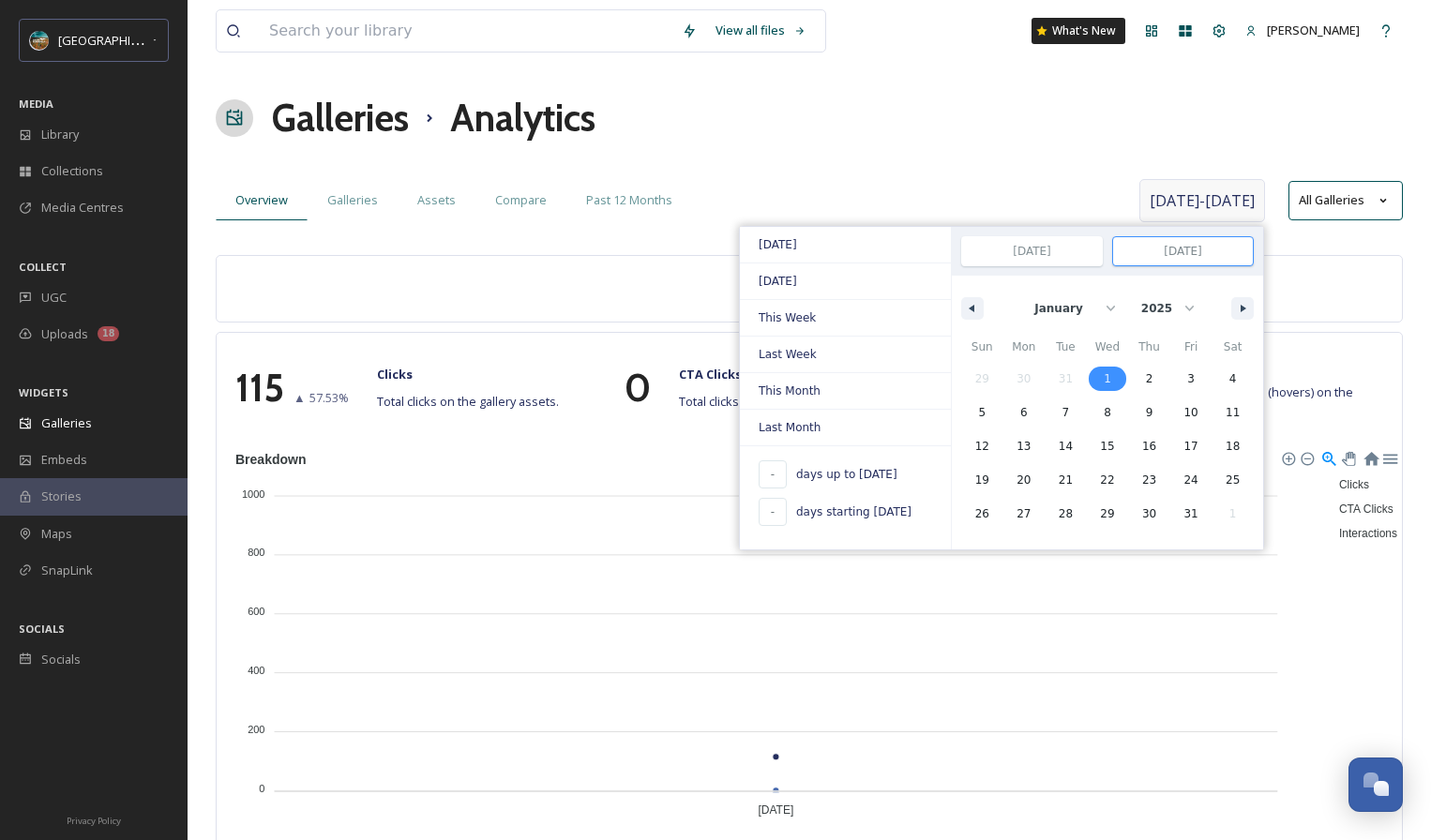
click at [1170, 252] on input "[DATE]" at bounding box center [1182, 251] width 139 height 28
click at [1157, 253] on input "[DATE]" at bounding box center [1182, 251] width 139 height 28
click at [1084, 255] on input "[DATE]" at bounding box center [1031, 251] width 139 height 28
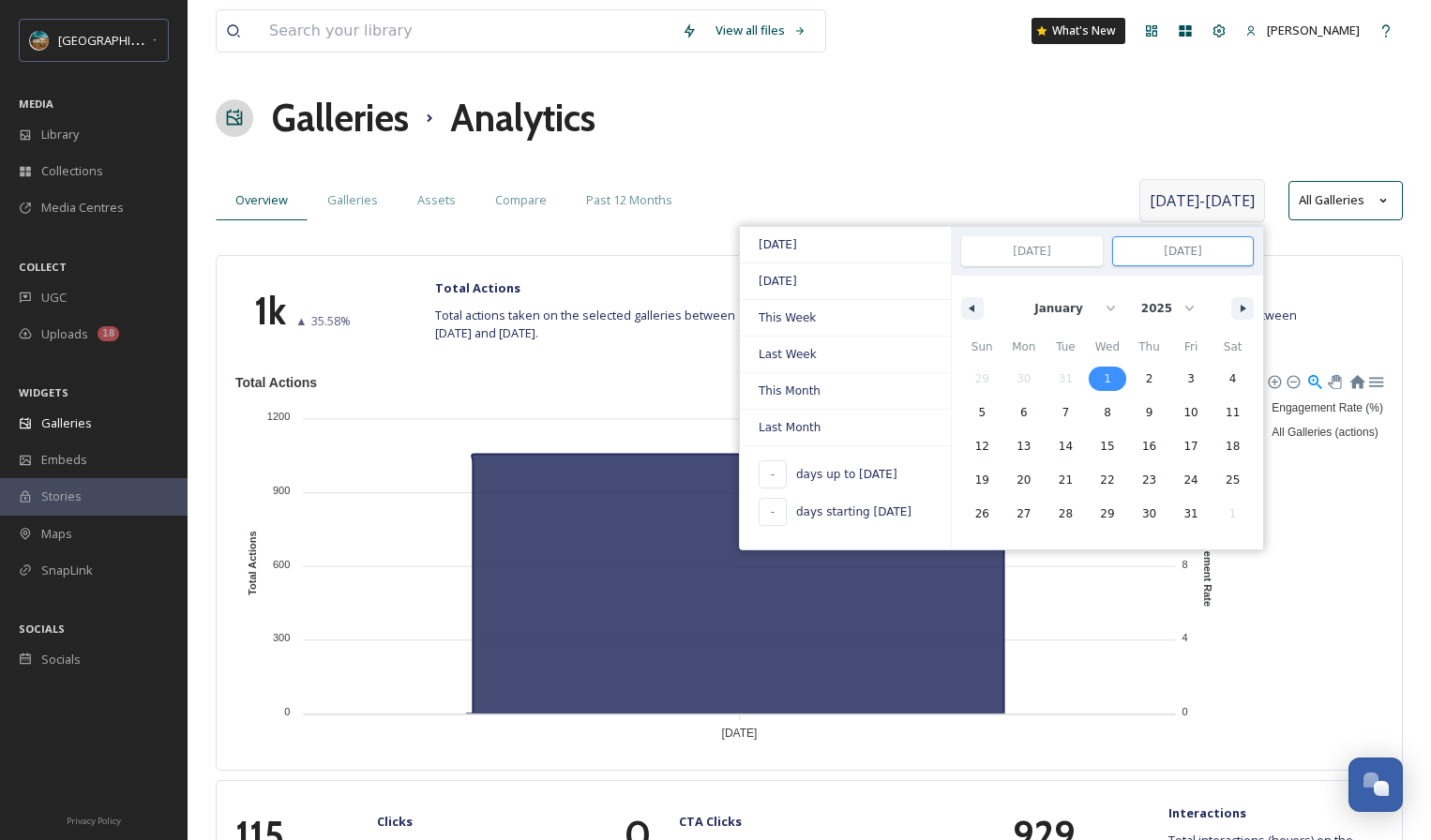
click at [1133, 251] on input "[DATE]" at bounding box center [1182, 251] width 139 height 28
click at [1142, 305] on select "2025 2024 2023" at bounding box center [1167, 308] width 69 height 36
click at [1089, 304] on select "January February March April May June July August September October November De…" at bounding box center [1069, 308] width 108 height 36
select select "8"
click at [1018, 290] on select "January February March April May June July August September October November De…" at bounding box center [1069, 308] width 108 height 36
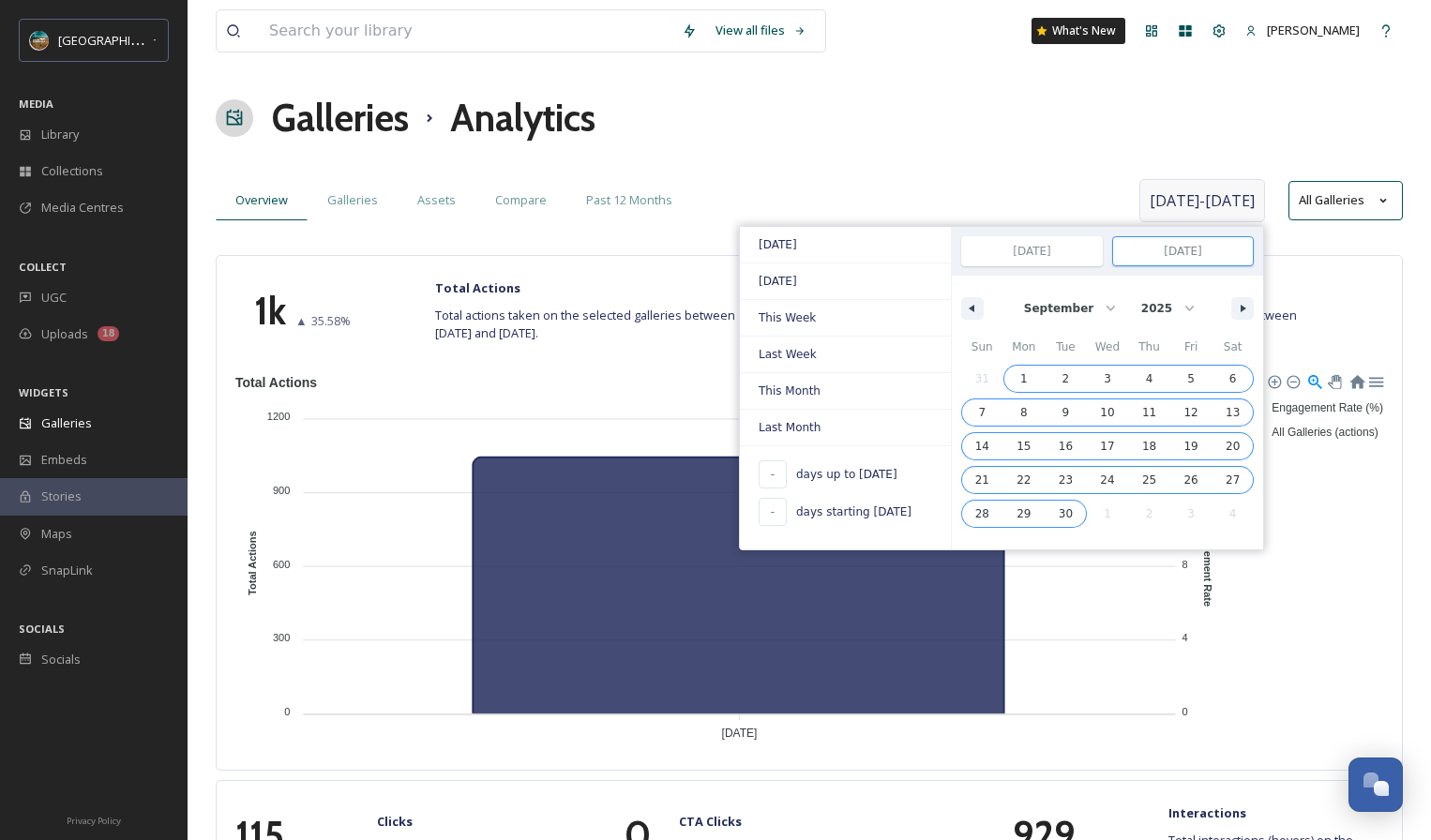
click at [1065, 504] on span "30" at bounding box center [1066, 513] width 14 height 34
type input "[DATE]"
select select "0"
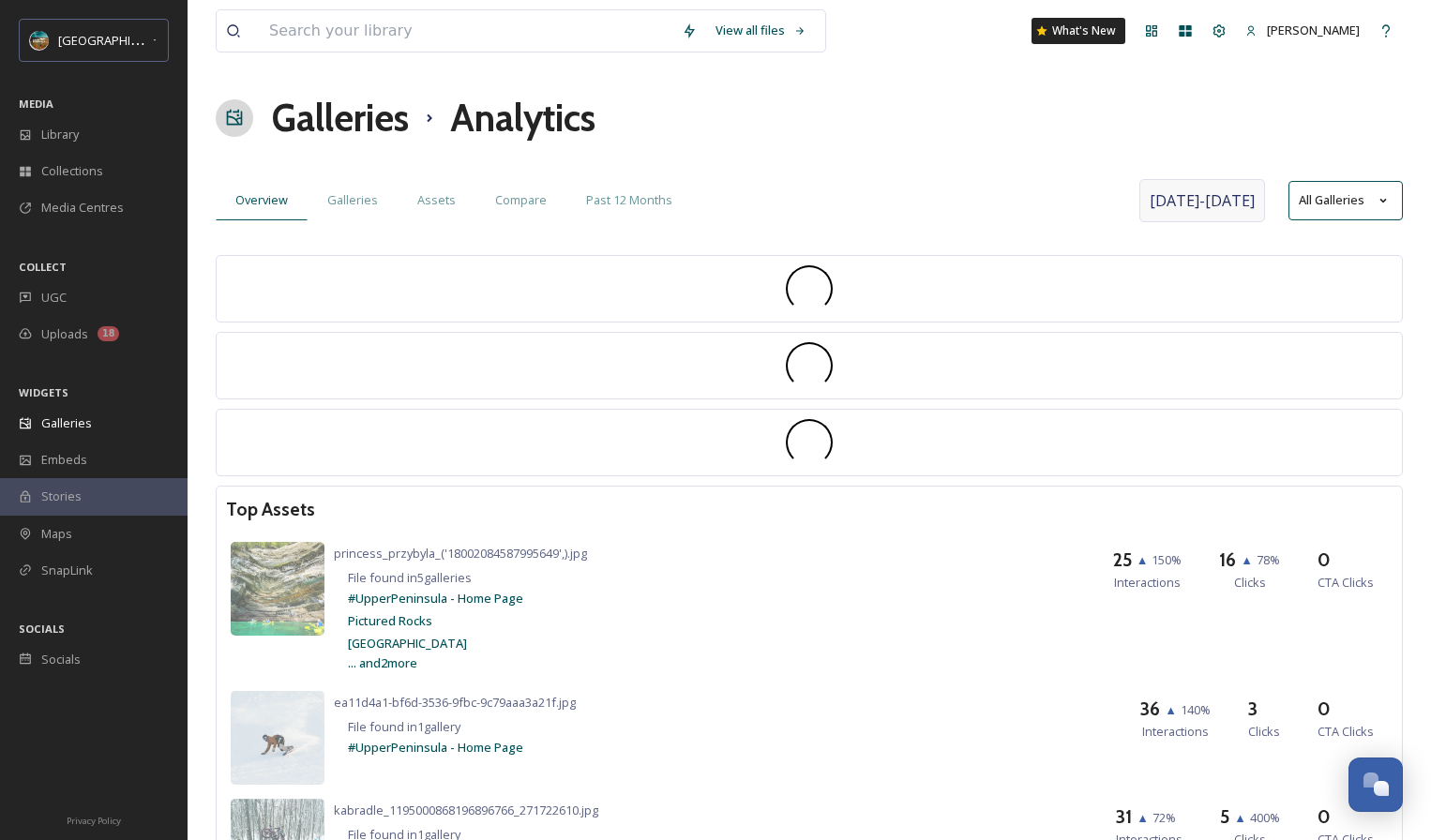
click at [836, 135] on div "Galleries Analytics" at bounding box center [808, 118] width 1187 height 57
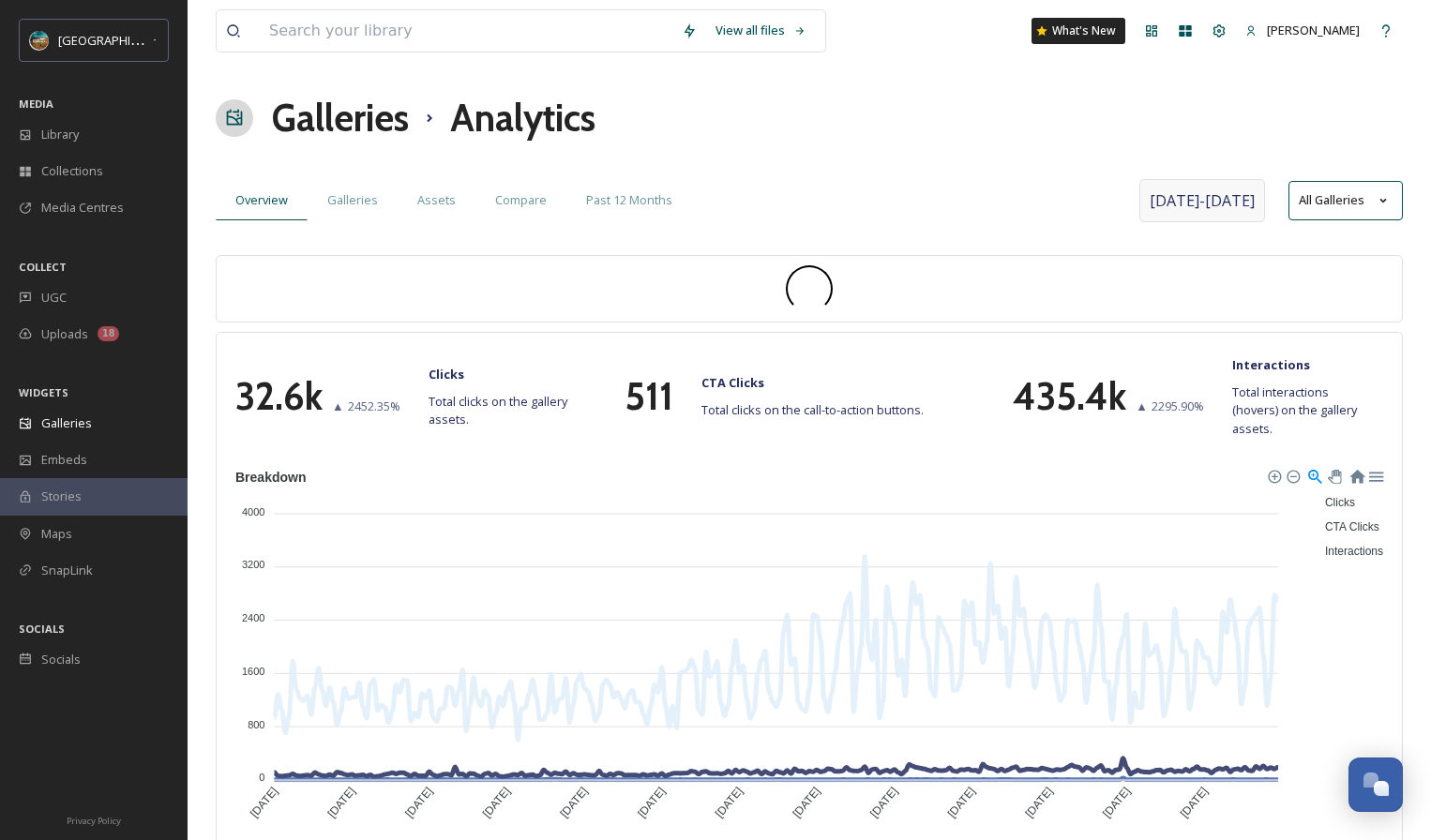
click at [1369, 208] on button "All Galleries" at bounding box center [1345, 200] width 114 height 39
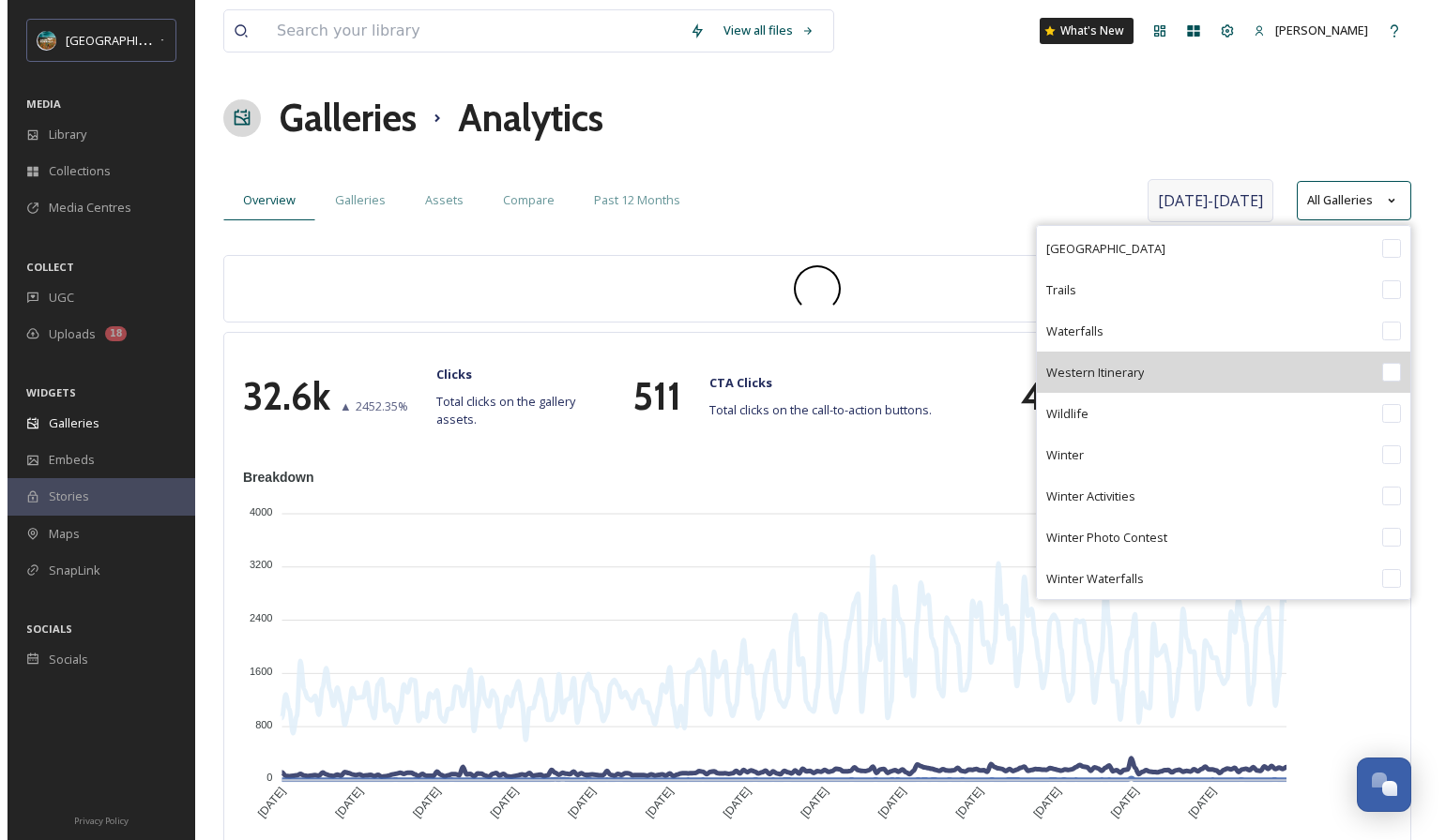
scroll to position [3581, 0]
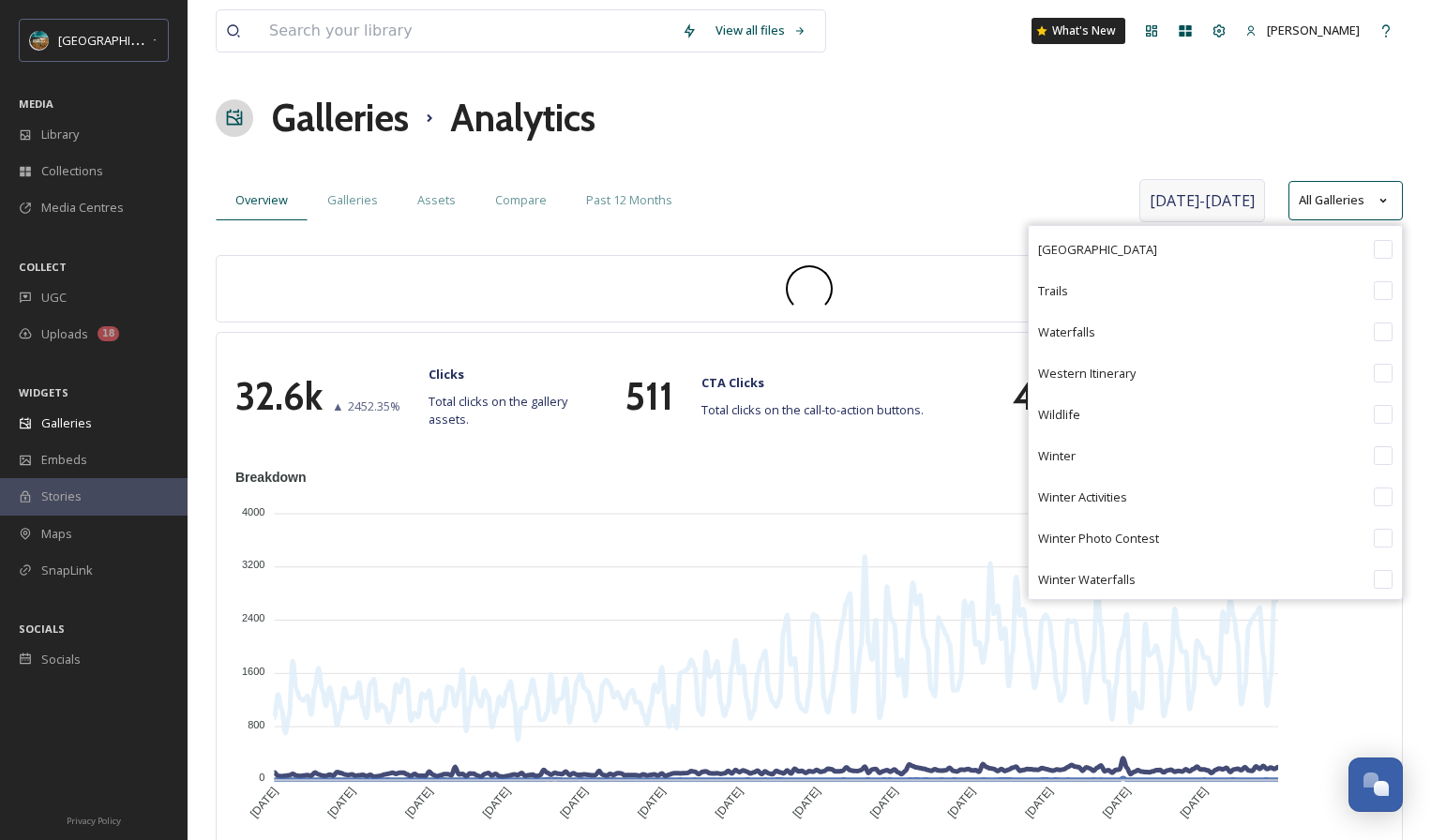
click at [774, 188] on div "Overview Galleries Assets Compare Past 12 Months" at bounding box center [675, 200] width 919 height 38
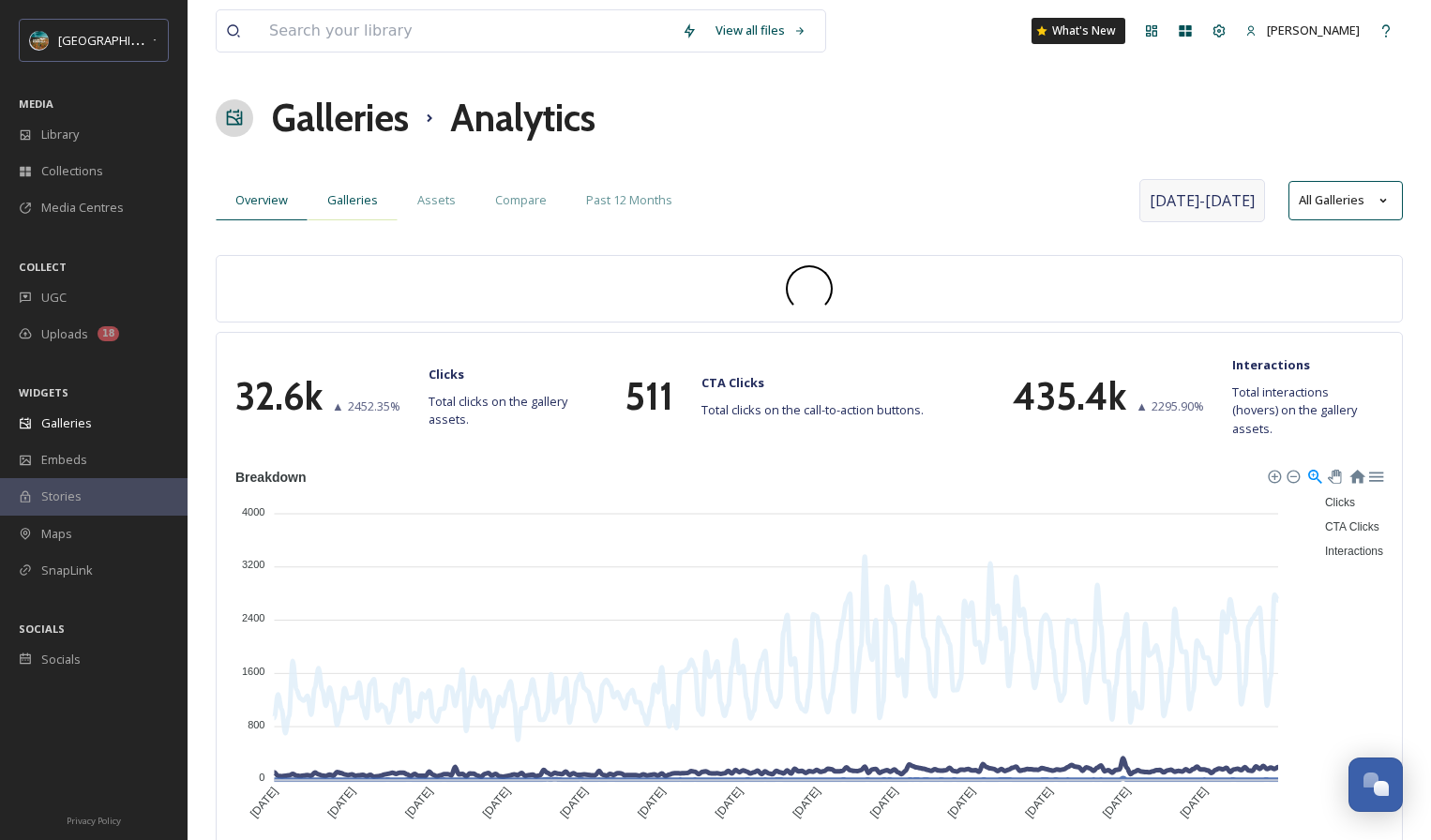
click at [372, 199] on span "Galleries" at bounding box center [353, 200] width 51 height 18
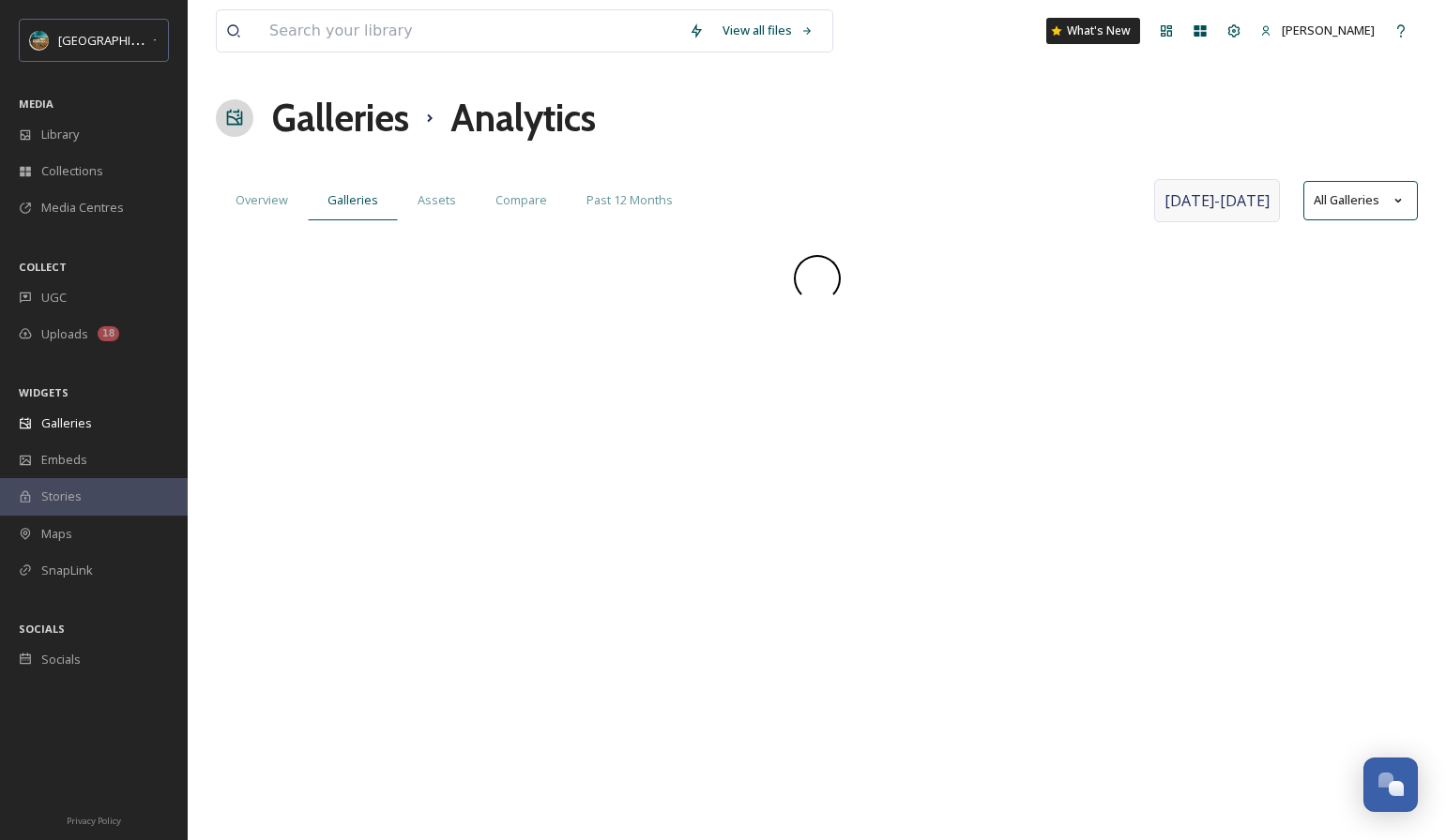
click at [1242, 198] on span "[DATE] - [DATE]" at bounding box center [1216, 200] width 105 height 22
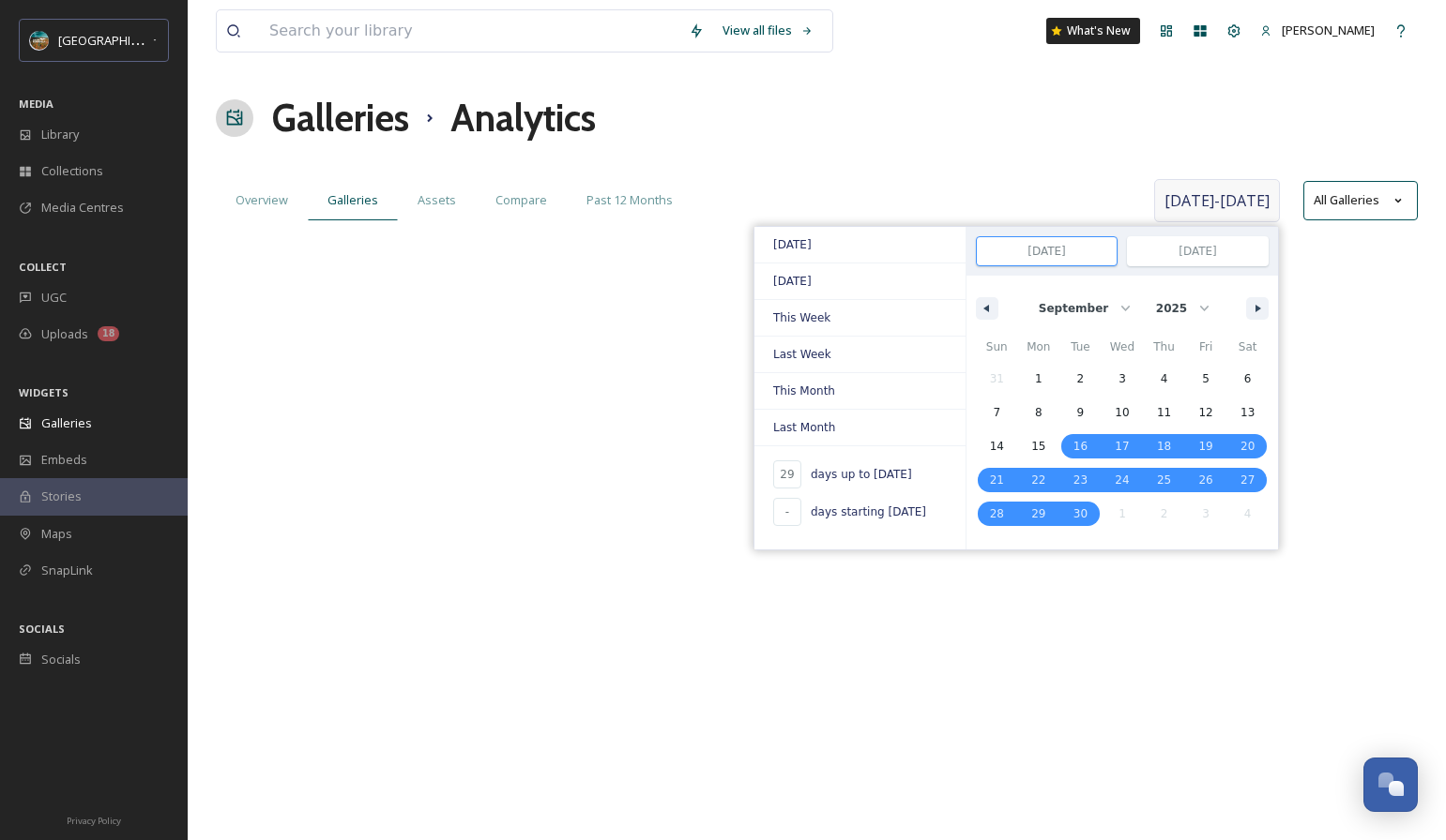
click at [830, 482] on span "days up to [DATE]" at bounding box center [860, 475] width 101 height 17
click at [1066, 240] on input "[DATE]" at bounding box center [1046, 251] width 139 height 28
click at [1045, 315] on select "January February March April May June July August September October November De…" at bounding box center [1083, 308] width 108 height 36
select select "0"
click at [1032, 290] on select "January February March April May June July August September October November De…" at bounding box center [1083, 308] width 108 height 36
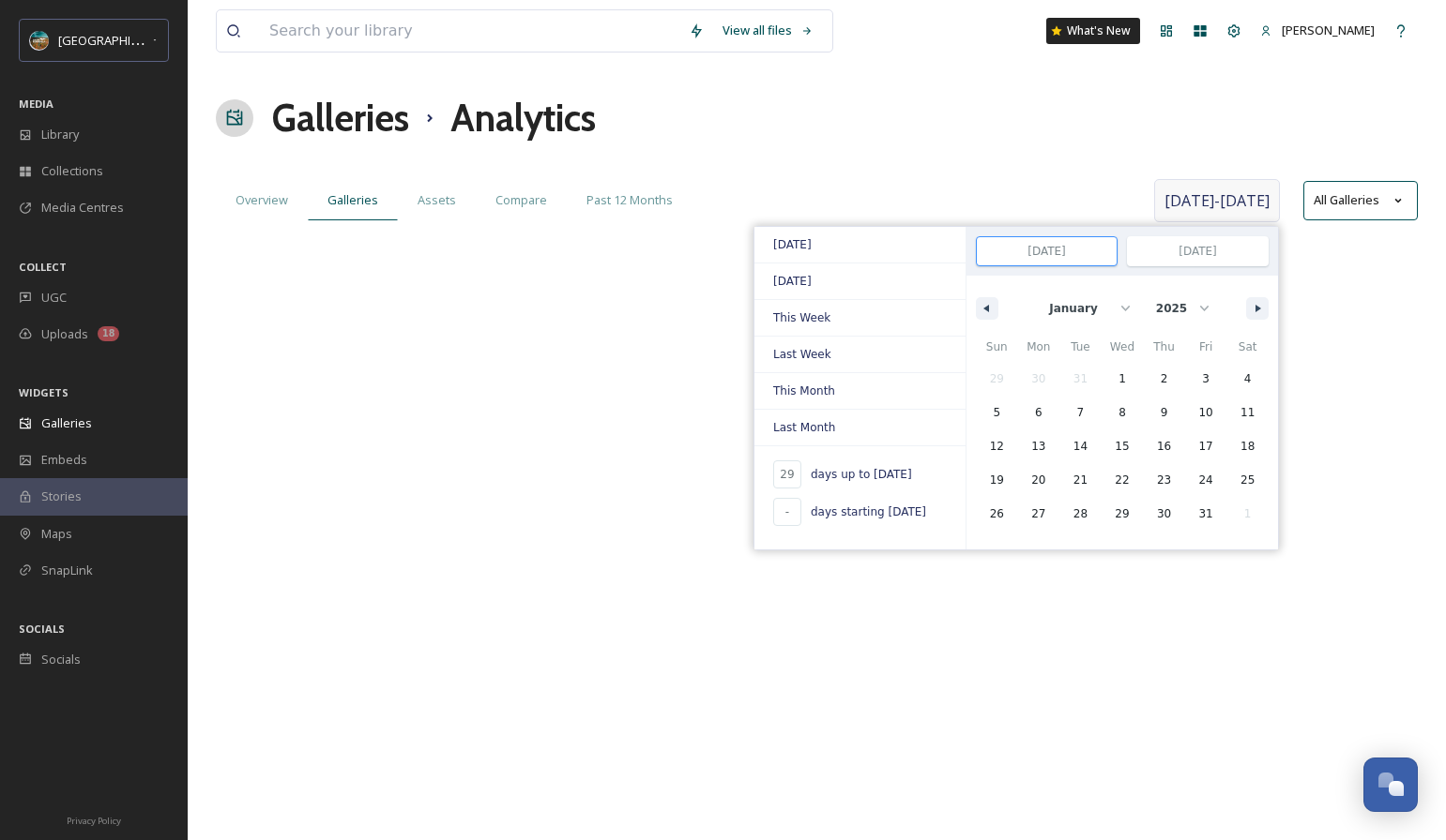
click at [1082, 257] on input "[DATE]" at bounding box center [1046, 251] width 139 height 28
click at [1110, 367] on span "1" at bounding box center [1122, 379] width 42 height 24
type input "-"
type input "[DATE]"
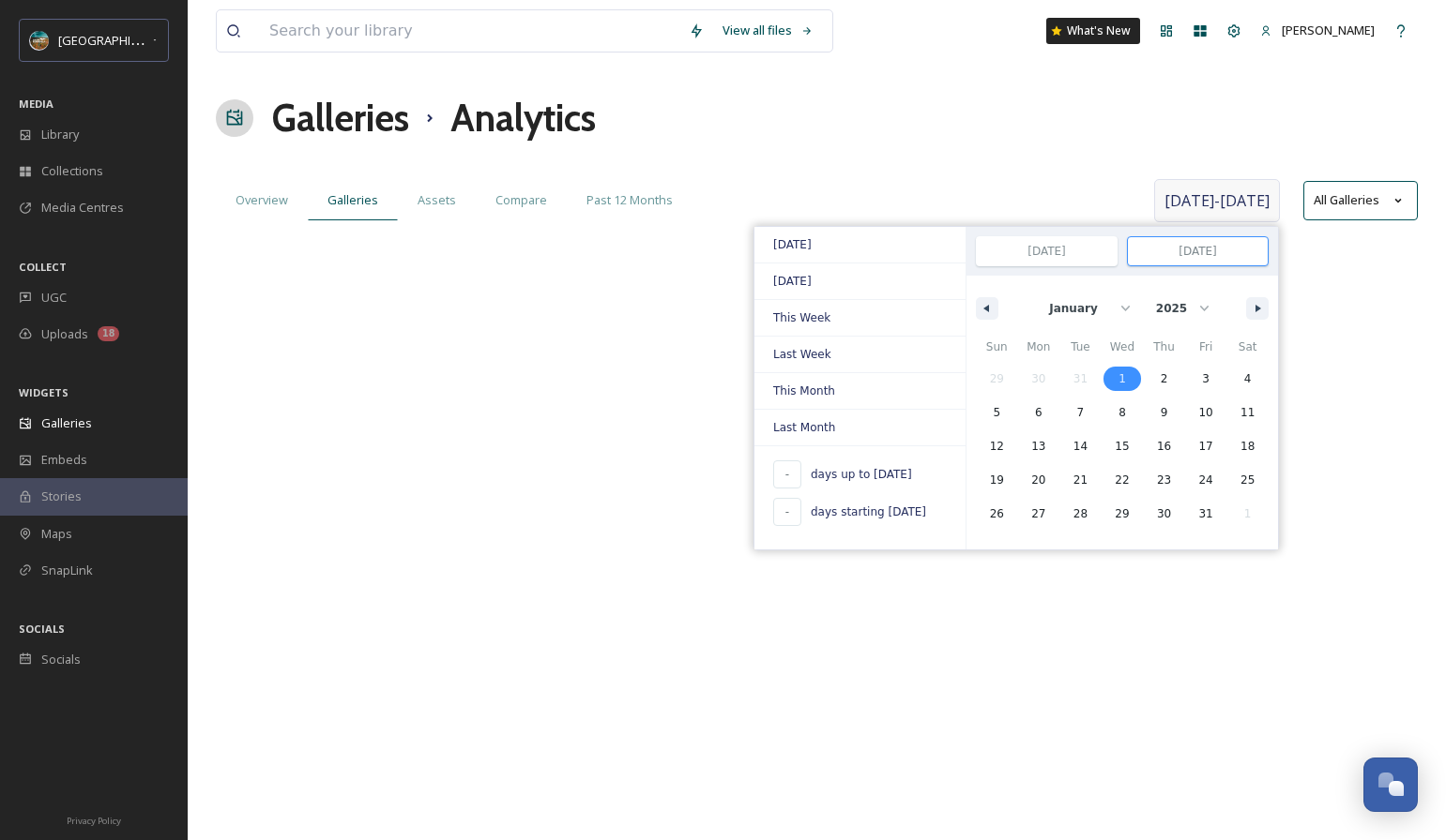
click at [1183, 239] on input "[DATE]" at bounding box center [1197, 251] width 139 height 28
click at [1065, 309] on select "January February March April May June July August September October November De…" at bounding box center [1083, 308] width 108 height 36
select select "8"
click at [1032, 290] on select "January February March April May June July August September October November De…" at bounding box center [1083, 308] width 108 height 36
click at [1081, 501] on span "30" at bounding box center [1080, 513] width 14 height 34
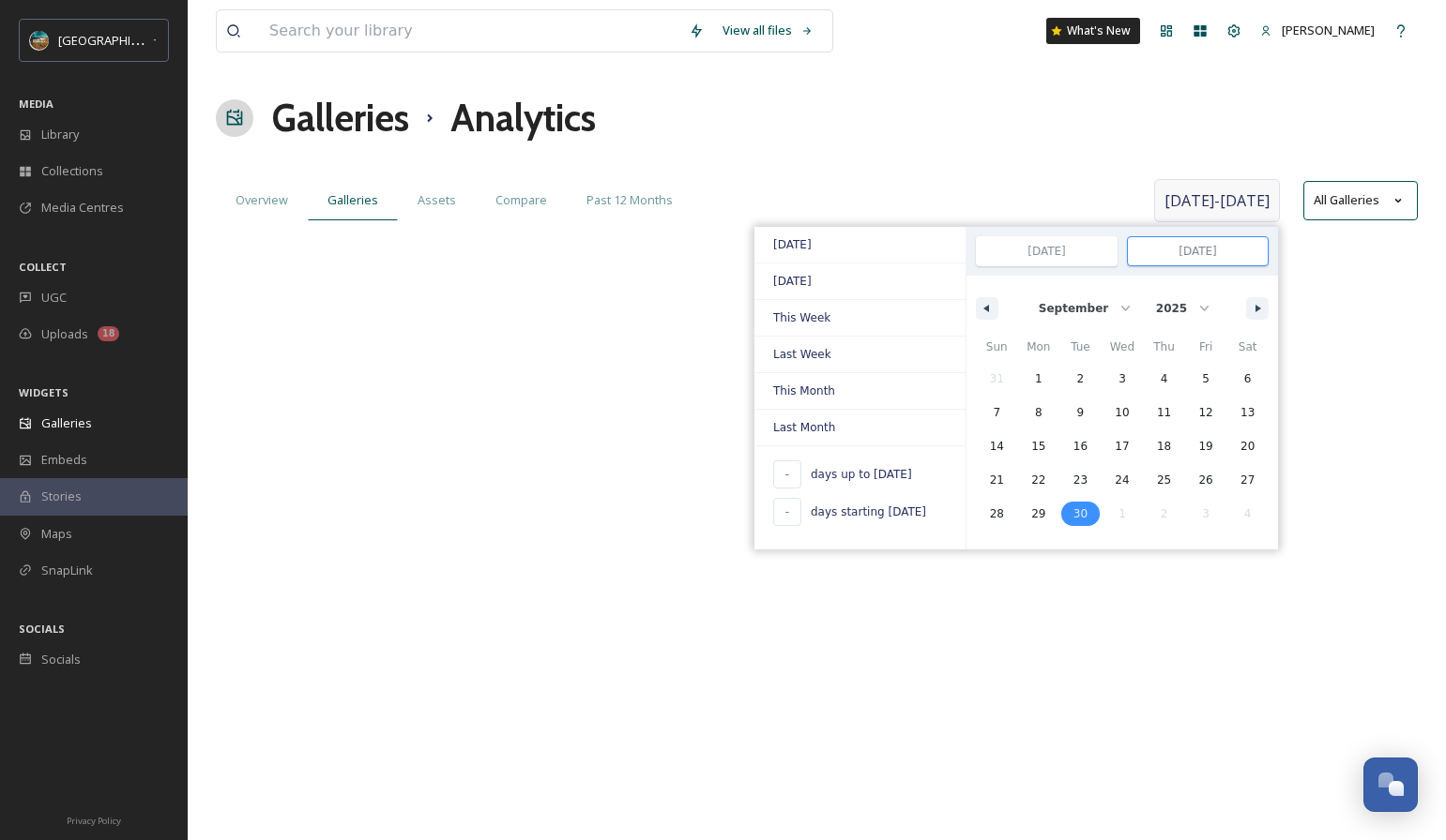
type input "[DATE]"
select select "0"
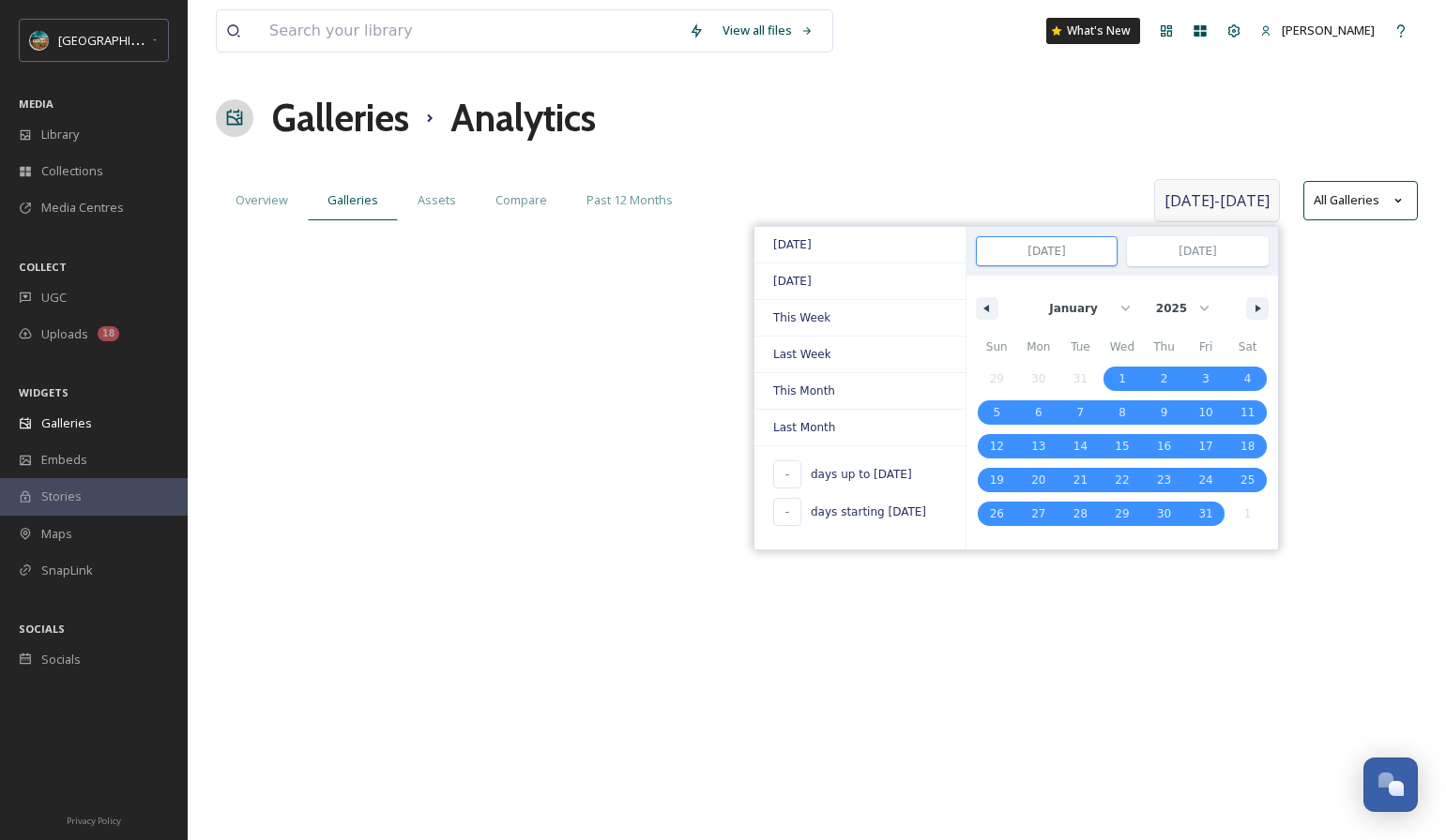
click at [1226, 185] on div "[DATE] - [DATE] [DATE] [DATE] This Week Last Week This Month Last Month - days …" at bounding box center [1216, 200] width 126 height 43
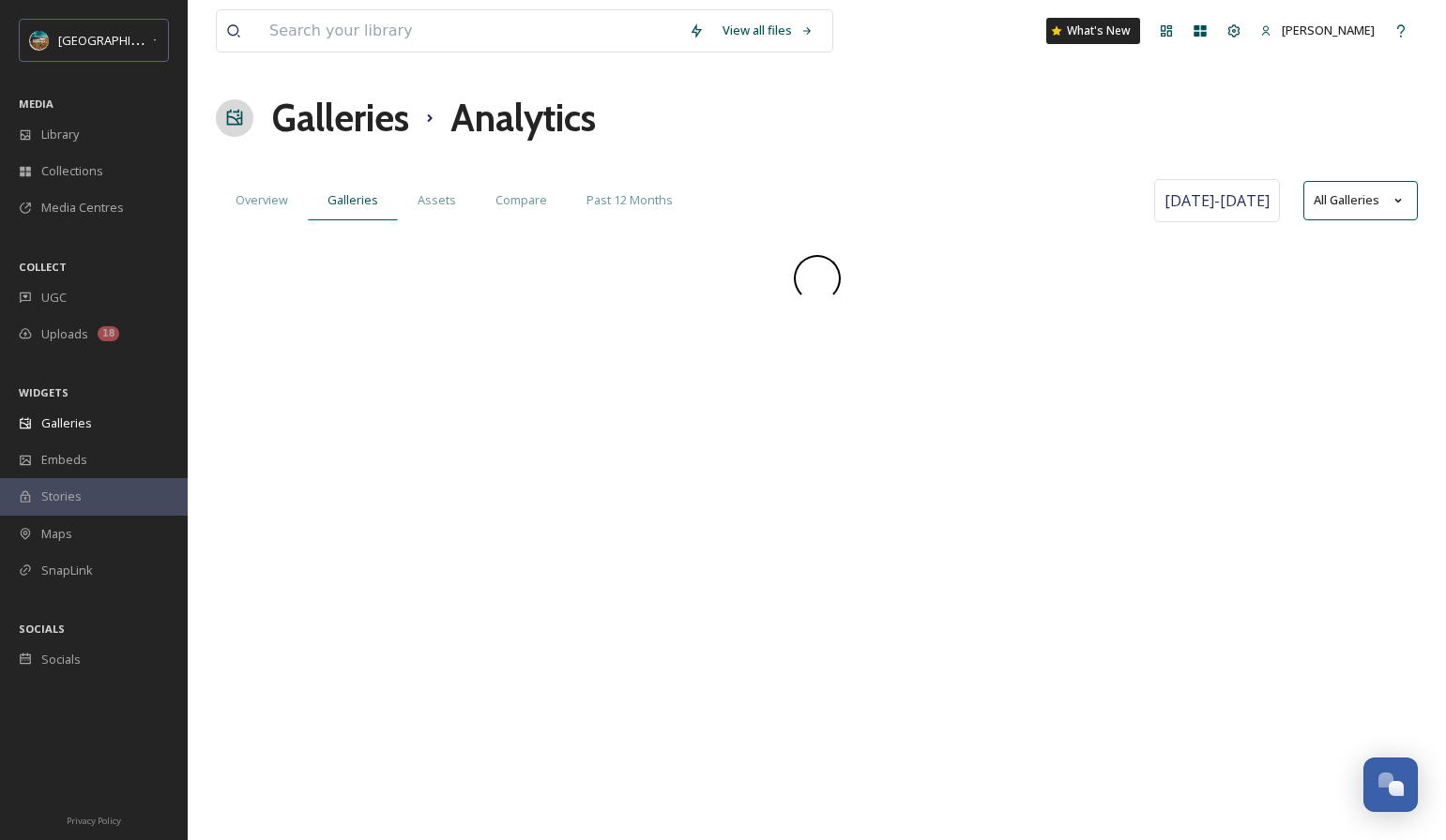
click at [1105, 193] on div "Overview Galleries Assets Compare Past 12 Months" at bounding box center [682, 200] width 934 height 38
